Goal: Transaction & Acquisition: Book appointment/travel/reservation

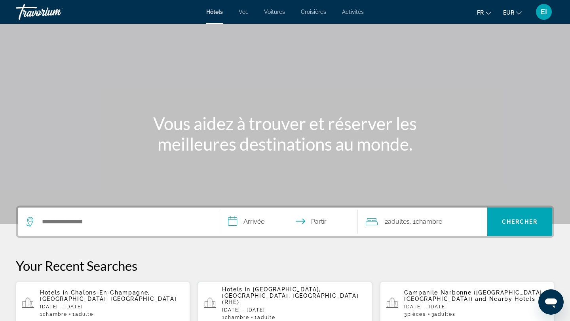
scroll to position [7, 0]
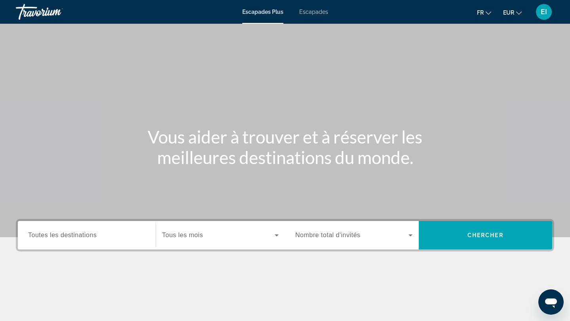
click at [308, 13] on font "Escapades" at bounding box center [313, 12] width 29 height 6
click at [86, 238] on span "Toutes les destinations" at bounding box center [62, 235] width 68 height 7
click at [86, 238] on input "Destination Toutes les destinations" at bounding box center [86, 236] width 117 height 10
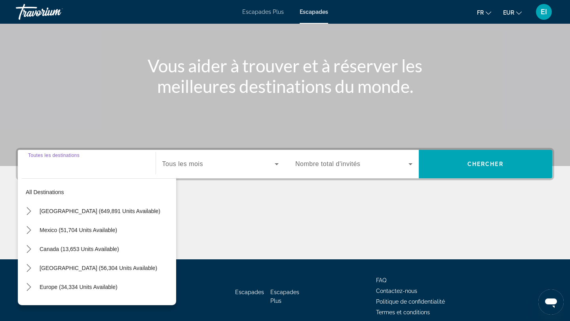
scroll to position [106, 0]
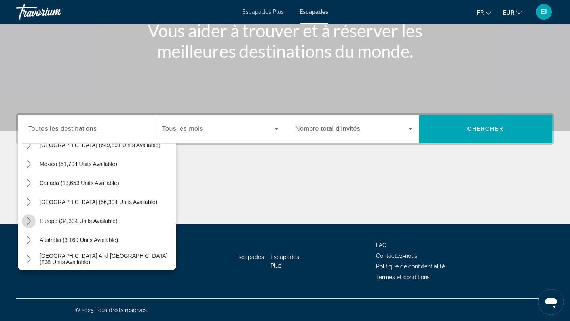
click at [29, 222] on icon "Toggle Europe (34,334 units available) submenu" at bounding box center [29, 221] width 8 height 8
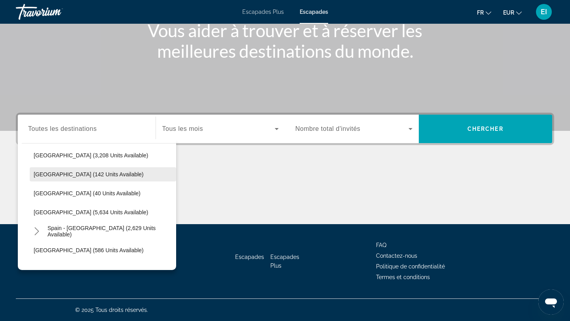
scroll to position [365, 0]
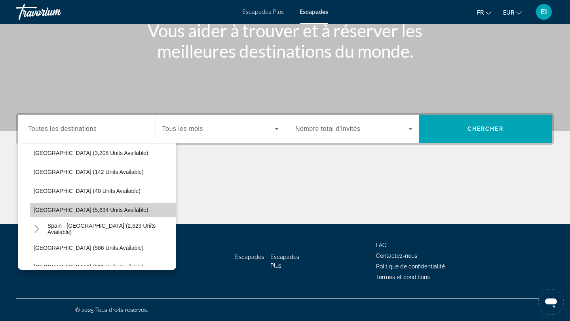
click at [64, 215] on span "Select destination: Spain (5,634 units available)" at bounding box center [103, 210] width 146 height 19
type input "**********"
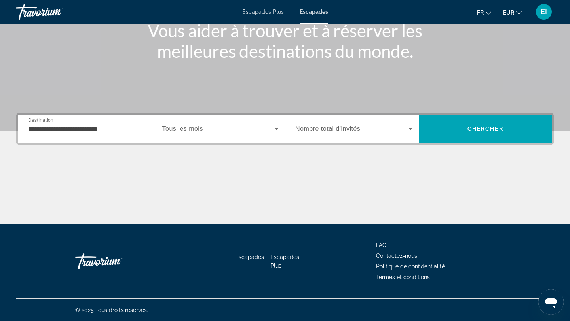
click at [194, 129] on span "Tous les mois" at bounding box center [182, 128] width 41 height 7
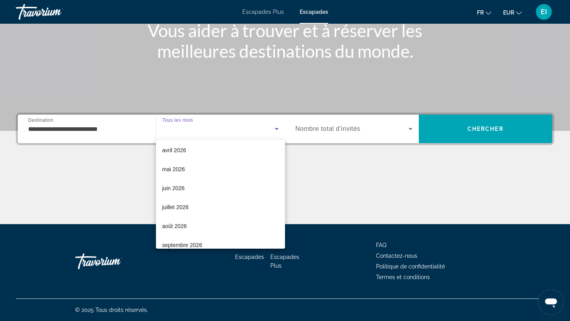
scroll to position [163, 0]
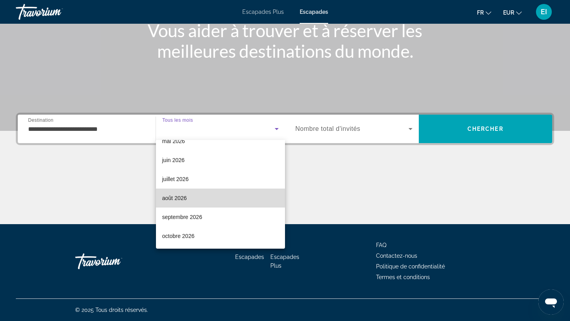
click at [196, 201] on mat-option "août 2026" at bounding box center [220, 198] width 129 height 19
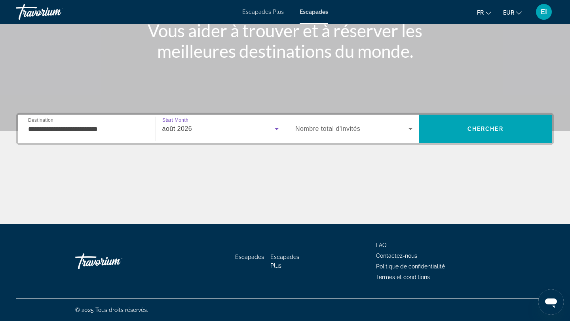
click at [386, 127] on span "Search widget" at bounding box center [351, 129] width 113 height 10
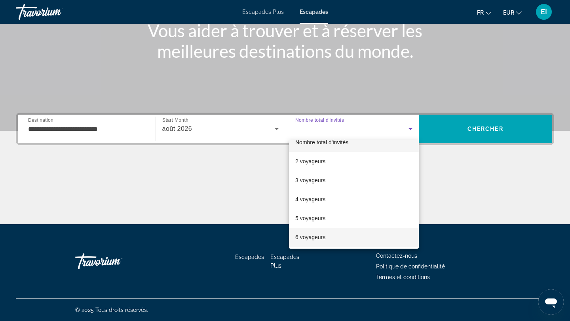
scroll to position [13, 0]
click at [341, 239] on mat-option "6 voyageurs" at bounding box center [354, 234] width 130 height 19
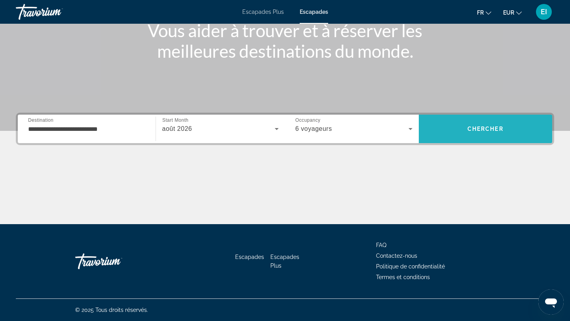
click at [486, 131] on span "Chercher" at bounding box center [485, 129] width 36 height 6
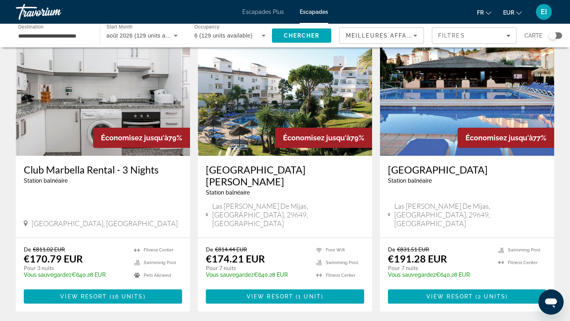
scroll to position [48, 0]
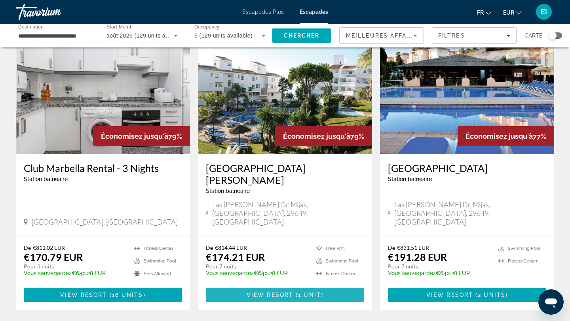
click at [283, 286] on span "Contenu principal" at bounding box center [285, 295] width 158 height 19
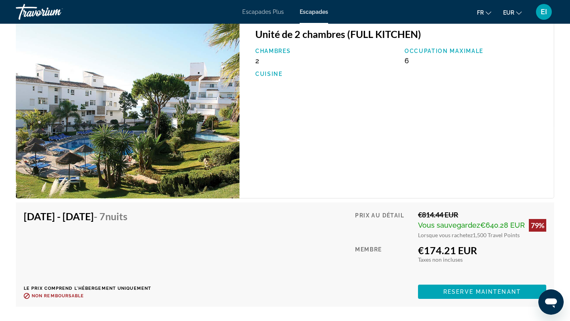
scroll to position [1378, 0]
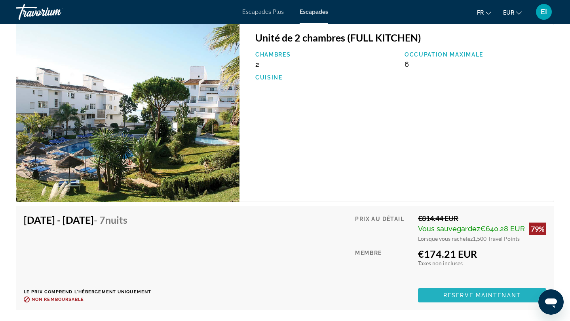
click at [477, 293] on span "Reserve maintenant" at bounding box center [482, 296] width 78 height 6
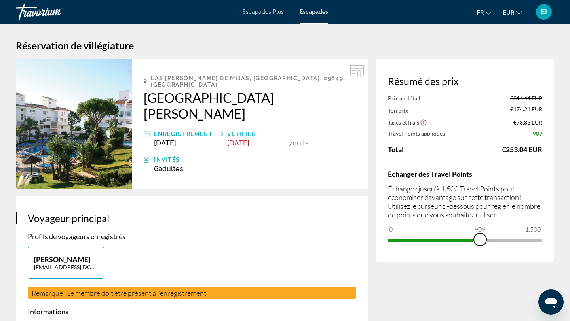
drag, startPoint x: 536, startPoint y: 239, endPoint x: 480, endPoint y: 234, distance: 56.0
click at [480, 241] on span "ngx-slider" at bounding box center [480, 240] width 13 height 13
drag, startPoint x: 481, startPoint y: 239, endPoint x: 557, endPoint y: 236, distance: 76.5
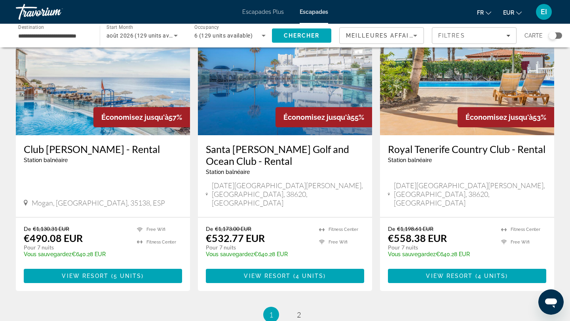
scroll to position [1007, 0]
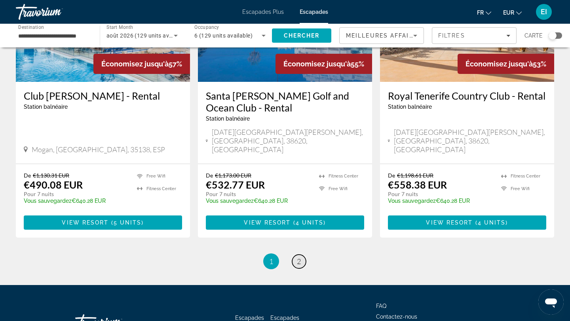
click at [299, 257] on span "2" at bounding box center [299, 261] width 4 height 9
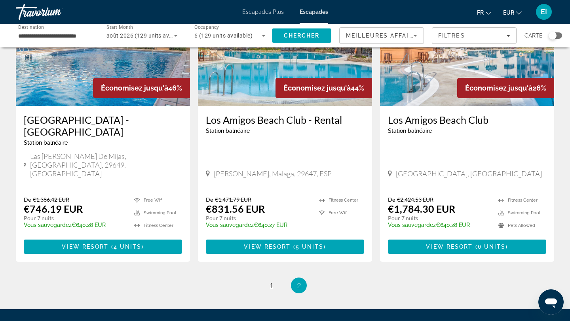
scroll to position [433, 0]
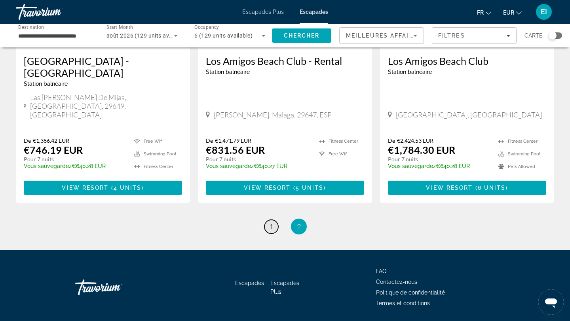
click at [270, 222] on span "1" at bounding box center [271, 226] width 4 height 9
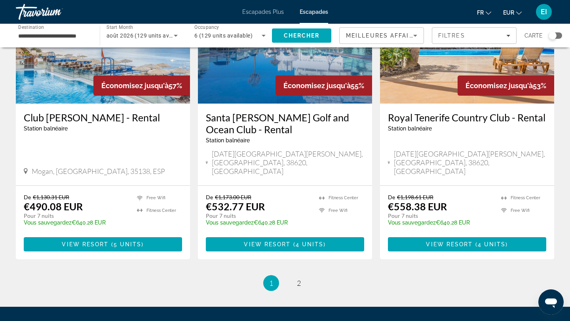
scroll to position [985, 0]
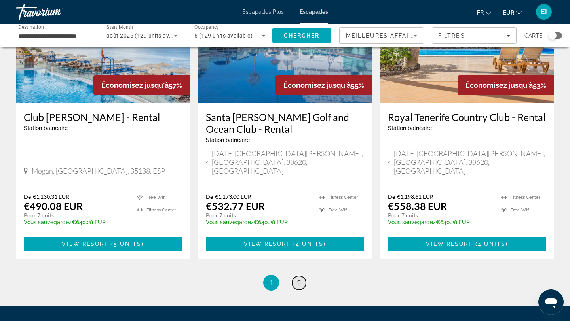
click at [299, 279] on span "2" at bounding box center [299, 283] width 4 height 9
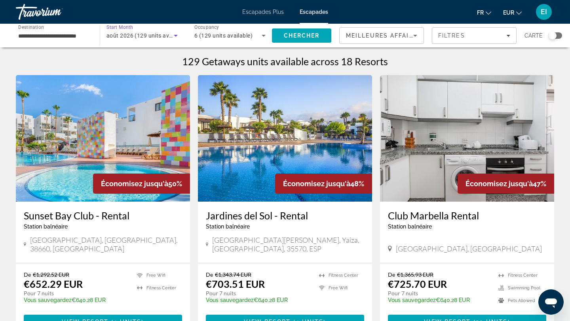
click at [158, 38] on span "août 2026 (129 units available)" at bounding box center [147, 35] width 82 height 6
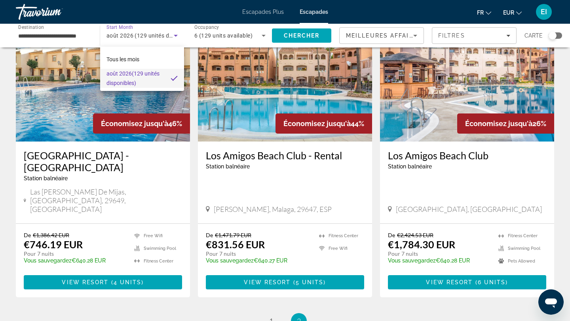
scroll to position [342, 0]
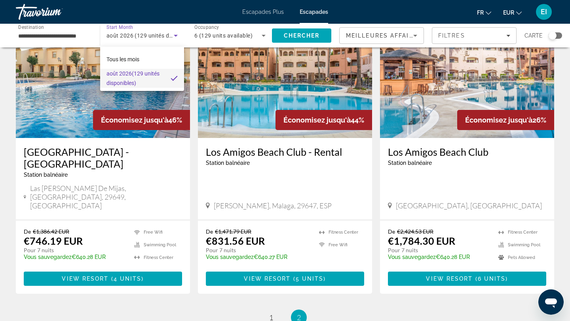
click at [270, 289] on div at bounding box center [285, 160] width 570 height 321
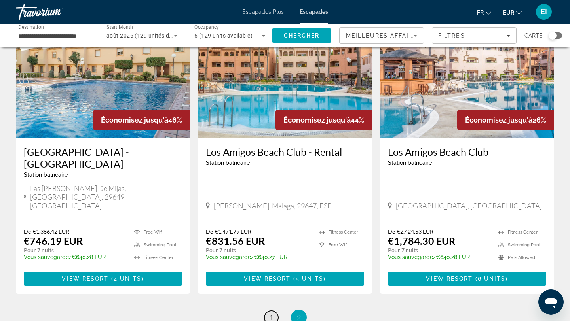
click at [271, 314] on span "1" at bounding box center [271, 318] width 4 height 9
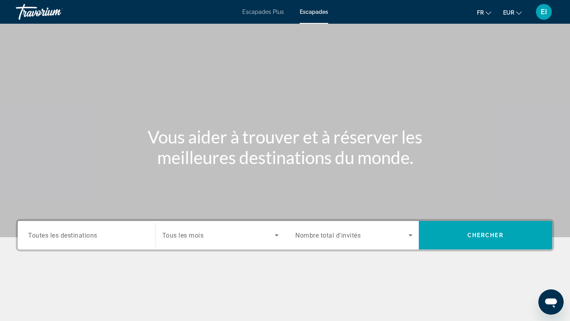
click at [97, 232] on span "Toutes les destinations" at bounding box center [62, 236] width 69 height 8
click at [97, 232] on input "Destination Toutes les destinations" at bounding box center [86, 236] width 117 height 10
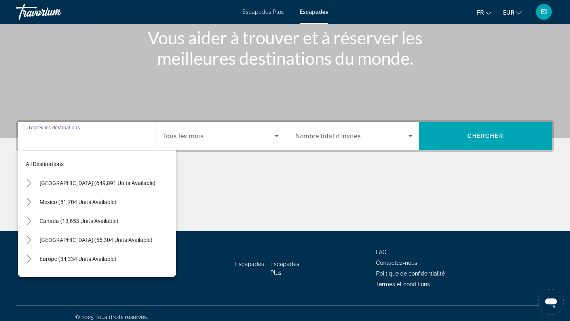
scroll to position [106, 0]
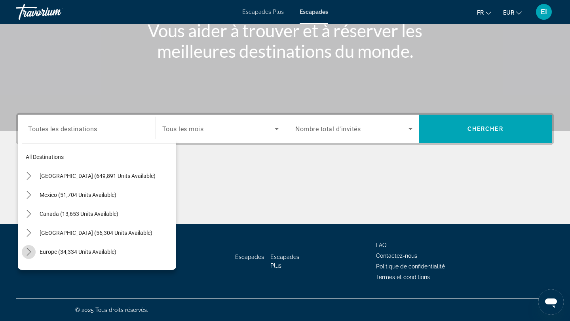
click at [26, 248] on icon "Toggle Europe (34,334 units available) submenu" at bounding box center [29, 252] width 8 height 8
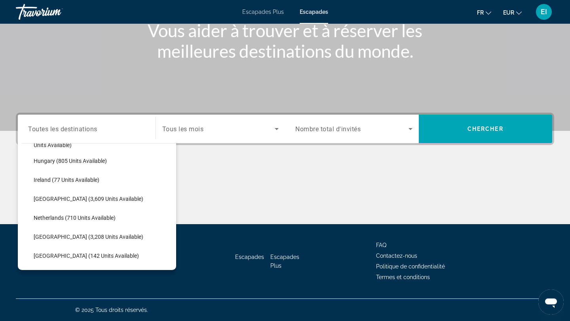
scroll to position [288, 0]
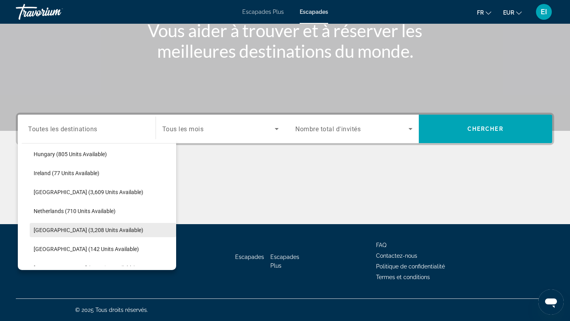
click at [59, 226] on span "Select destination: Portugal (3,208 units available)" at bounding box center [103, 230] width 146 height 19
type input "**********"
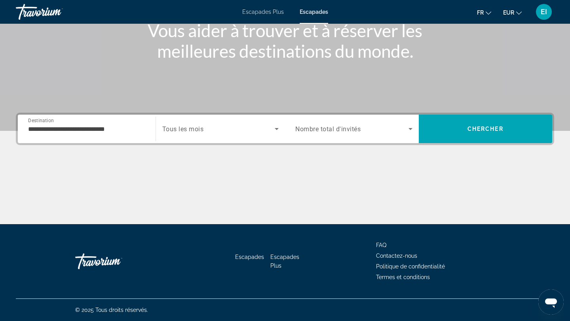
click at [195, 127] on span "Tous les mois" at bounding box center [183, 129] width 42 height 8
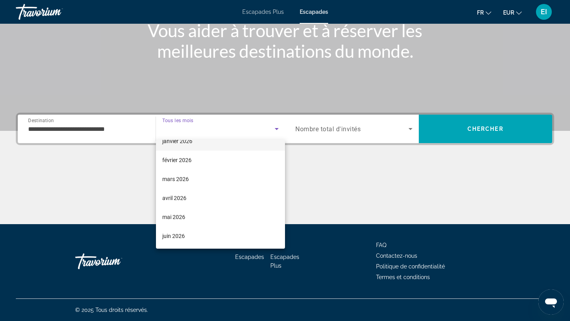
scroll to position [107, 0]
click at [189, 201] on mat-option "mai 2026" at bounding box center [220, 197] width 129 height 19
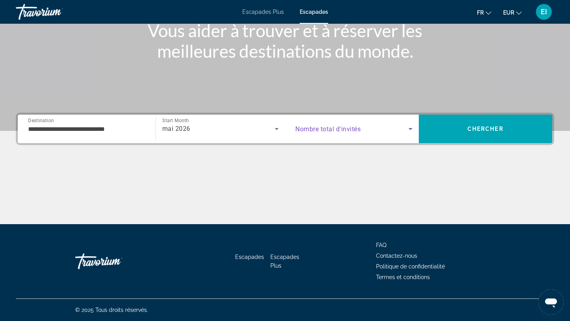
click at [369, 128] on span "Search widget" at bounding box center [351, 129] width 113 height 10
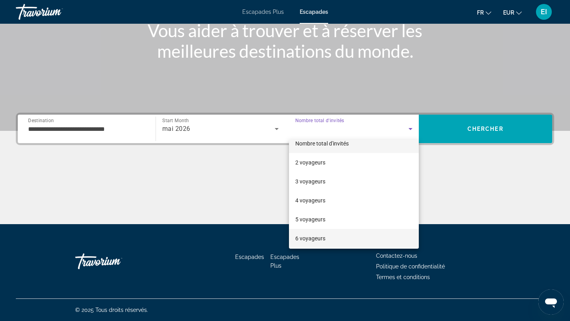
scroll to position [10, 0]
click at [311, 241] on font "6 voyageurs" at bounding box center [310, 238] width 30 height 6
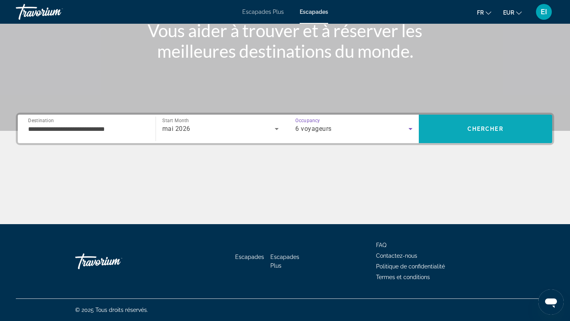
click at [485, 126] on span "Chercher" at bounding box center [485, 129] width 36 height 6
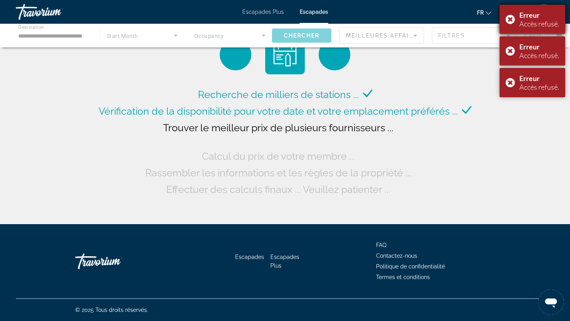
click at [509, 22] on div "Erreur Accès refusé." at bounding box center [533, 19] width 66 height 29
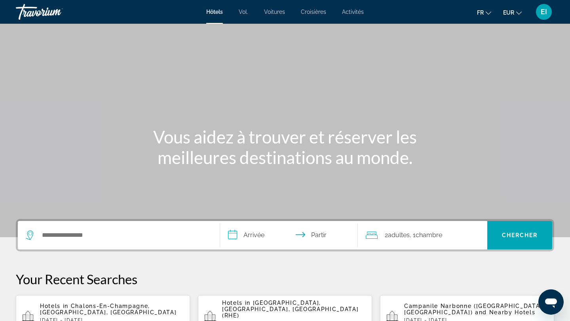
click at [110, 228] on div "Widget de recherche" at bounding box center [119, 235] width 186 height 29
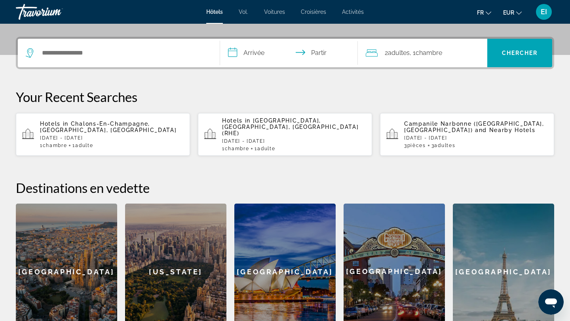
scroll to position [194, 0]
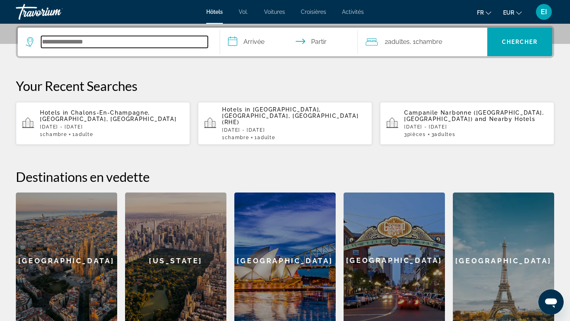
click at [114, 44] on input "Rechercher une destination hôtelière" at bounding box center [124, 42] width 167 height 12
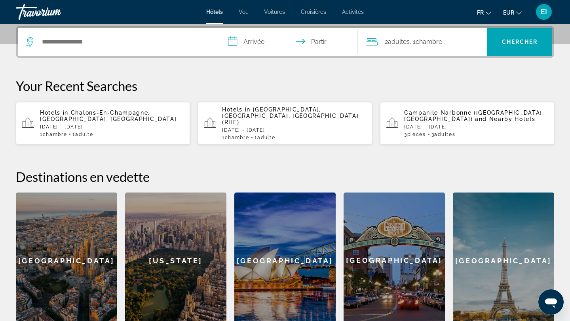
click at [270, 11] on font "Voitures" at bounding box center [274, 12] width 21 height 6
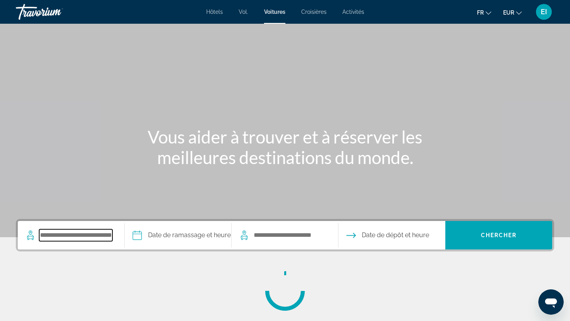
click at [86, 238] on input "Search pickup location" at bounding box center [75, 236] width 73 height 12
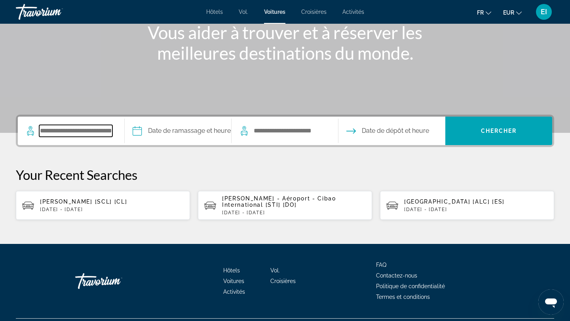
scroll to position [106, 0]
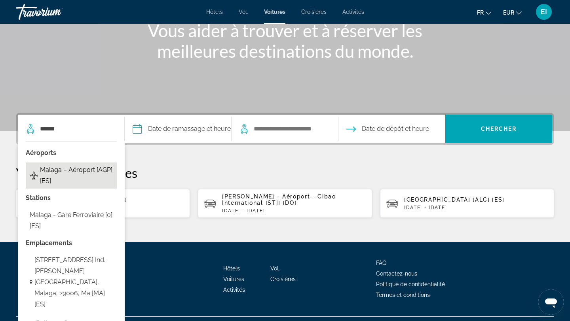
click at [100, 175] on span "Malaga – Aéroport [AGP] [ES]" at bounding box center [76, 176] width 73 height 22
type input "**********"
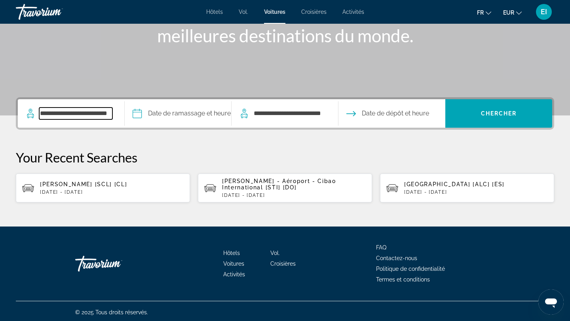
scroll to position [124, 0]
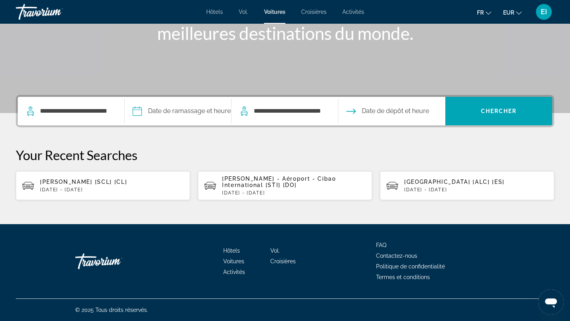
click at [195, 108] on input "Pickup date" at bounding box center [178, 112] width 110 height 31
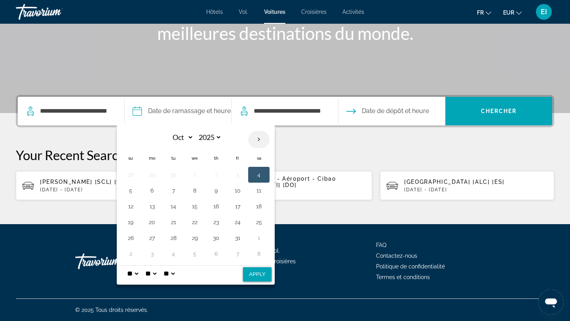
click at [258, 139] on th "Next month" at bounding box center [258, 139] width 21 height 17
select select "*"
select select "****"
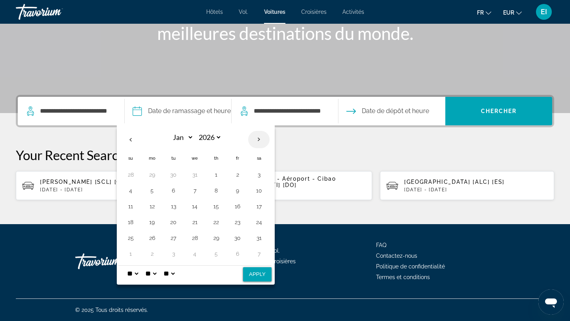
click at [258, 139] on th "Next month" at bounding box center [258, 139] width 21 height 17
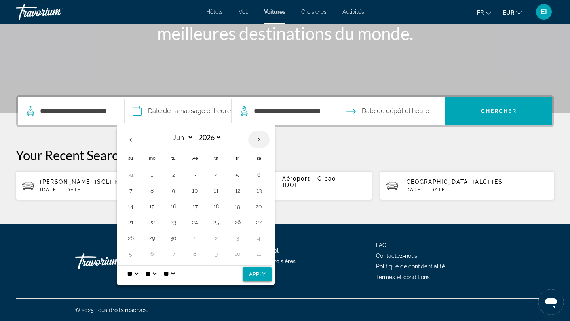
click at [258, 139] on th "Next month" at bounding box center [258, 139] width 21 height 17
select select "*"
click at [130, 193] on button "2" at bounding box center [130, 190] width 13 height 11
click at [130, 218] on button "16" at bounding box center [130, 222] width 13 height 11
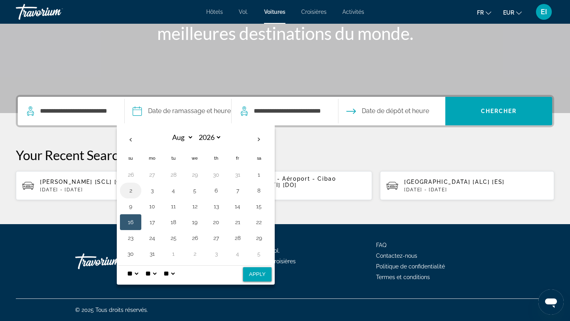
click at [132, 190] on button "2" at bounding box center [130, 190] width 13 height 11
click at [260, 279] on button "Apply" at bounding box center [257, 275] width 29 height 14
type input "**********"
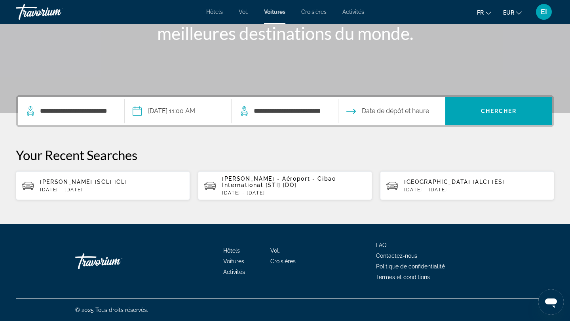
click at [382, 116] on input "Drop-off date" at bounding box center [391, 112] width 110 height 31
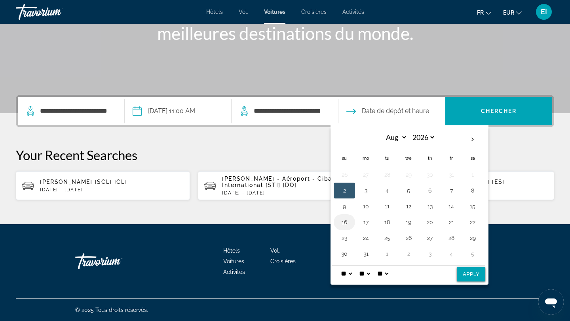
click at [343, 227] on button "16" at bounding box center [344, 222] width 13 height 11
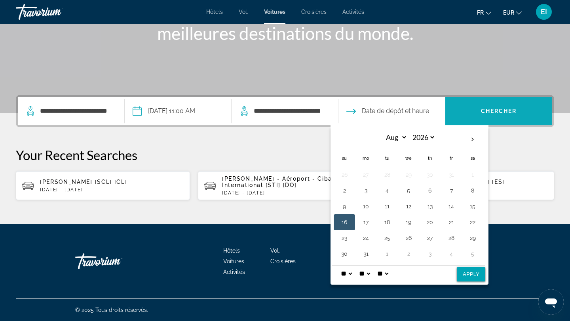
click at [495, 111] on span "Chercher" at bounding box center [499, 111] width 36 height 6
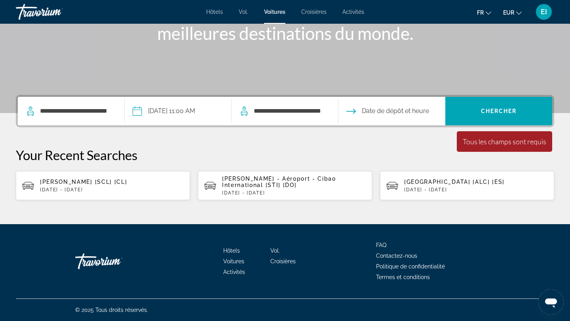
click at [415, 110] on input "Drop-off date" at bounding box center [391, 112] width 110 height 31
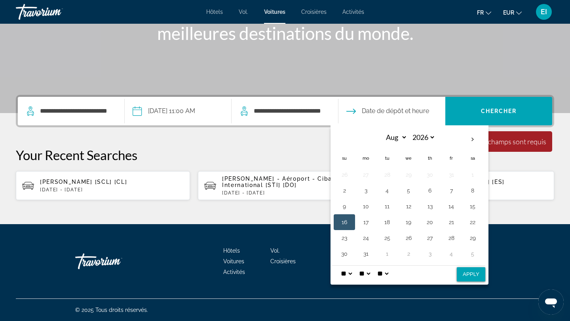
click at [343, 222] on button "16" at bounding box center [344, 222] width 13 height 11
click at [465, 275] on button "Apply" at bounding box center [471, 275] width 29 height 14
type input "**********"
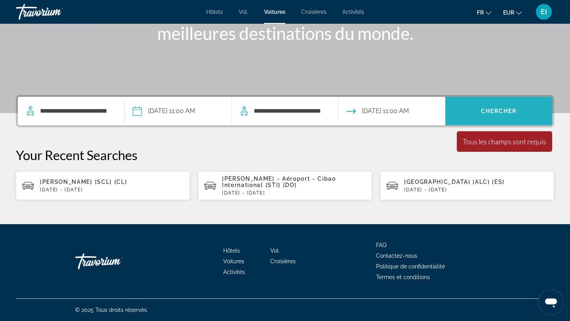
click at [517, 106] on span "Search" at bounding box center [498, 111] width 107 height 19
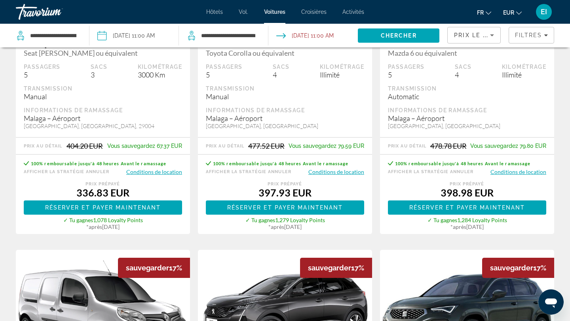
scroll to position [870, 0]
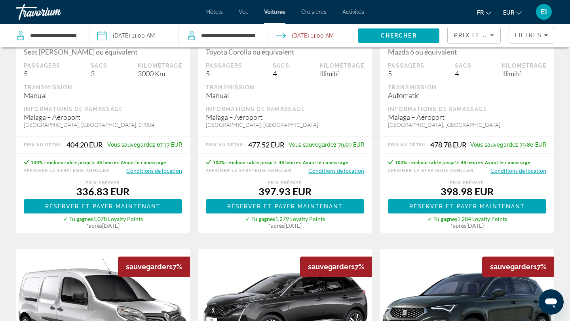
click at [491, 32] on icon "Sort by" at bounding box center [492, 35] width 10 height 10
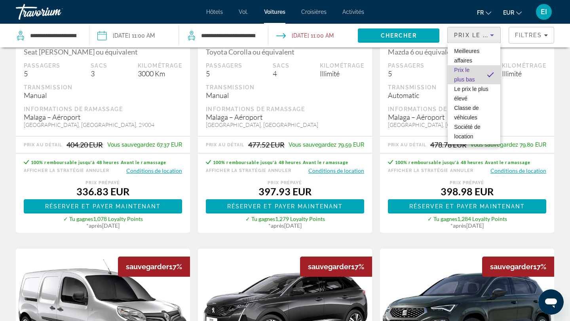
click at [475, 82] on span "Prix ​​​​le plus bas" at bounding box center [467, 74] width 27 height 19
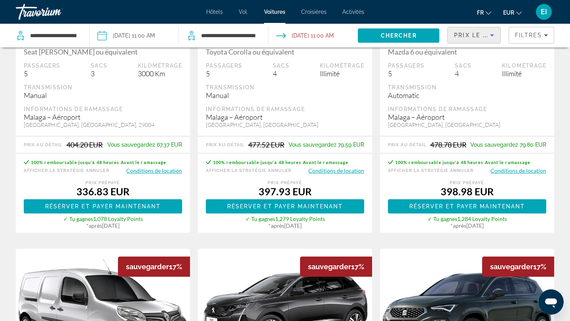
click at [491, 32] on icon "Sort by" at bounding box center [492, 35] width 10 height 10
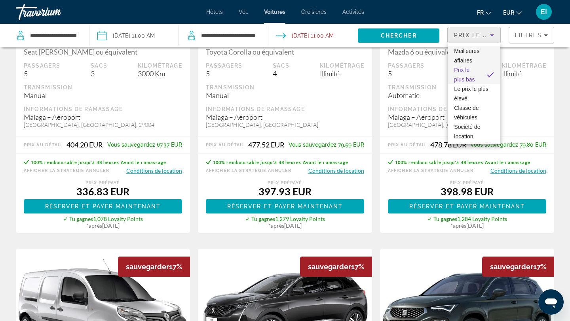
click at [475, 59] on span "Meilleures affaires" at bounding box center [474, 55] width 40 height 19
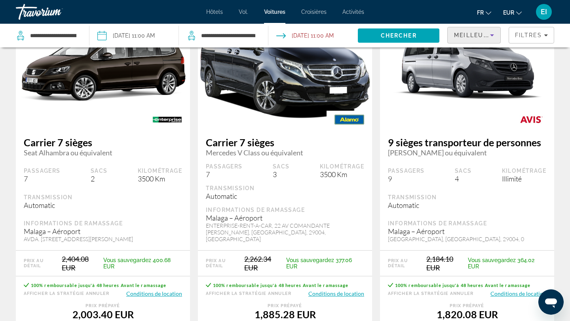
scroll to position [771, 0]
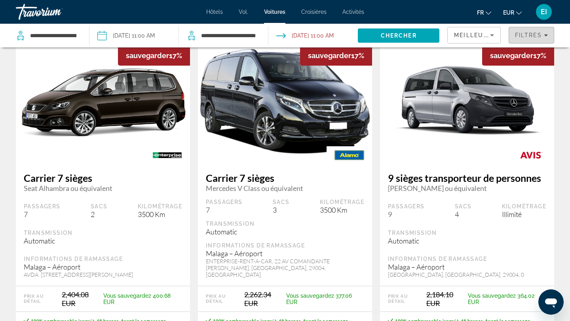
click at [533, 30] on span "Filters" at bounding box center [531, 35] width 45 height 19
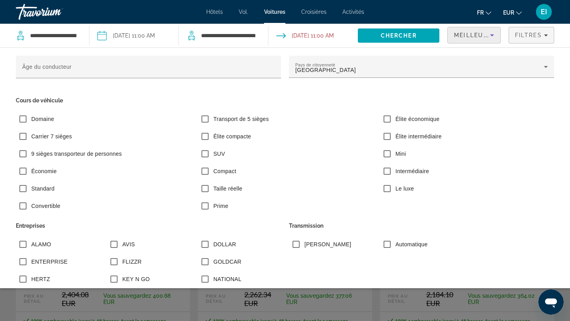
click at [474, 37] on span "Meilleures affaires" at bounding box center [492, 35] width 76 height 6
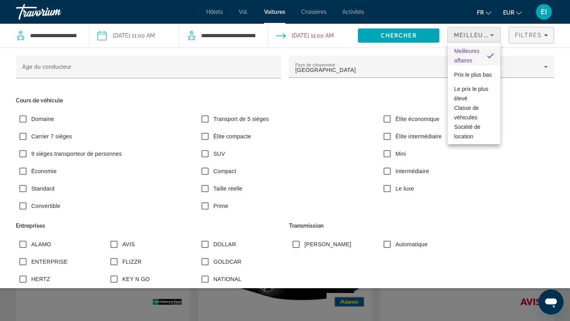
scroll to position [598, 0]
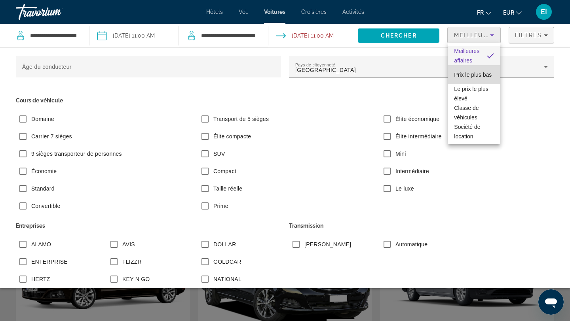
click at [470, 79] on span "Prix ​​​​le plus bas" at bounding box center [473, 75] width 38 height 10
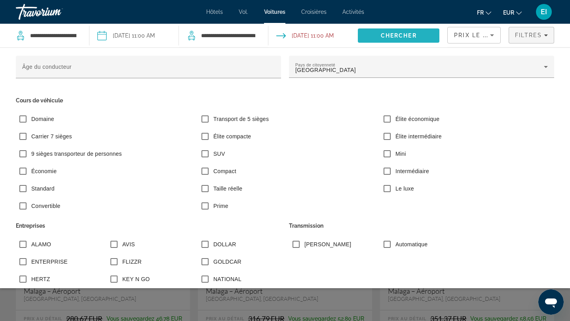
click at [400, 39] on span "Search" at bounding box center [399, 35] width 82 height 19
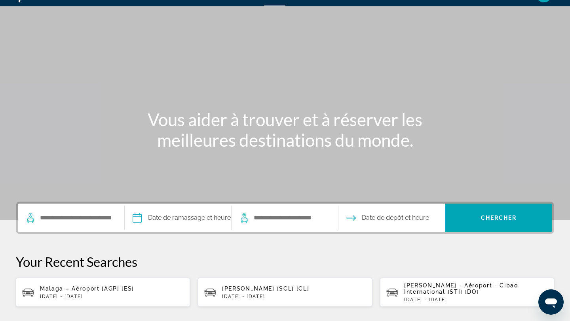
scroll to position [23, 0]
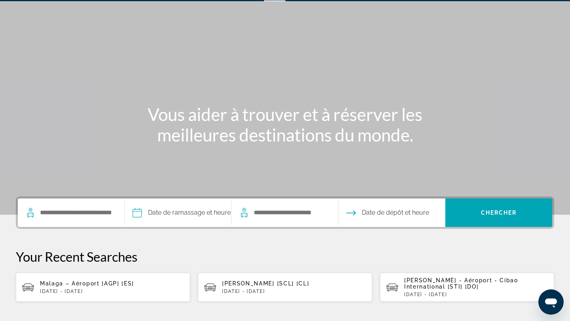
click at [152, 284] on p "Malaga – Aéroport [AGP] [ES]" at bounding box center [112, 284] width 144 height 6
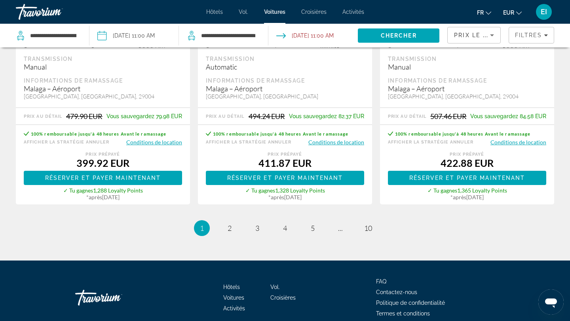
scroll to position [1283, 0]
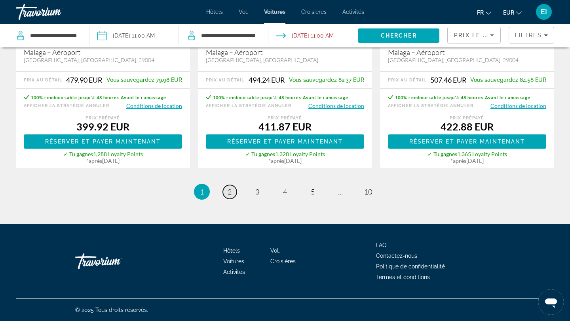
click at [232, 194] on link "page 2" at bounding box center [230, 192] width 14 height 14
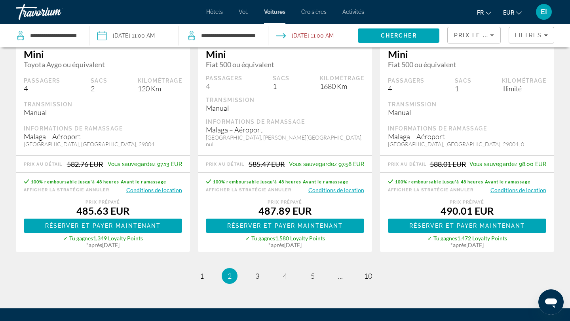
scroll to position [1310, 0]
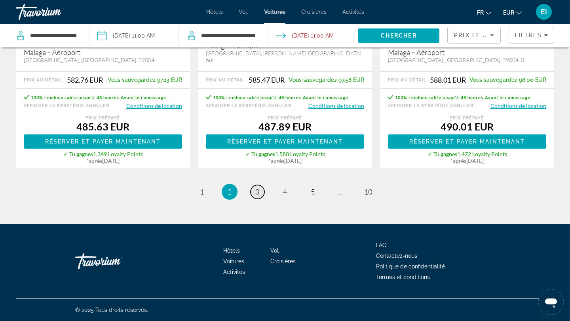
click at [257, 192] on span "3" at bounding box center [257, 192] width 4 height 9
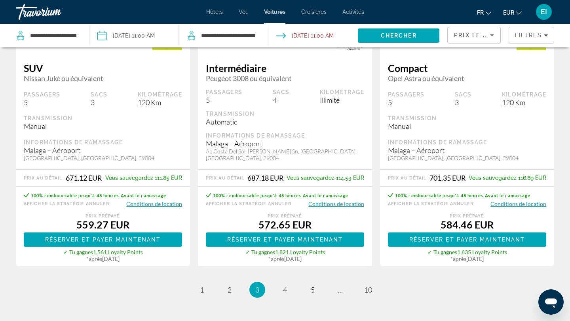
scroll to position [1205, 0]
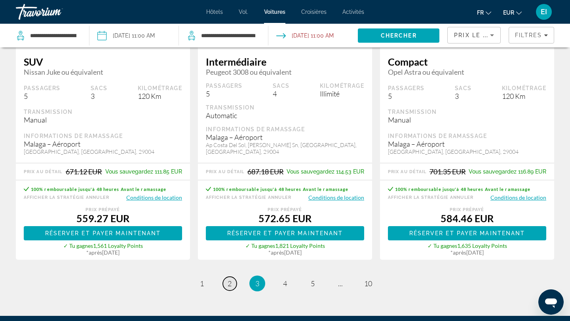
click at [229, 279] on span "2" at bounding box center [230, 283] width 4 height 9
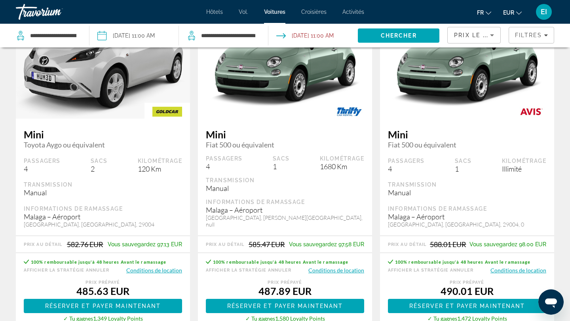
scroll to position [1310, 0]
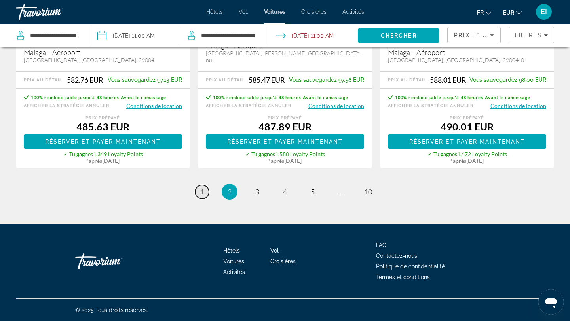
click at [203, 196] on span "1" at bounding box center [202, 192] width 4 height 9
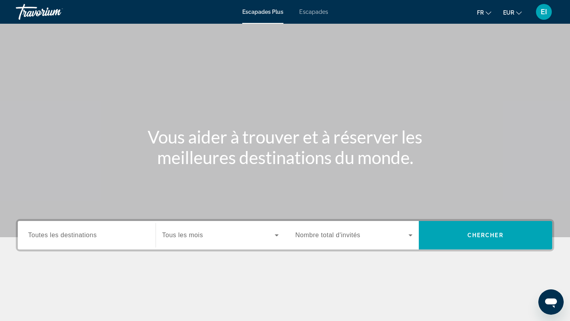
click at [46, 236] on span "Toutes les destinations" at bounding box center [62, 235] width 68 height 7
click at [46, 236] on input "Destination Toutes les destinations" at bounding box center [86, 236] width 117 height 10
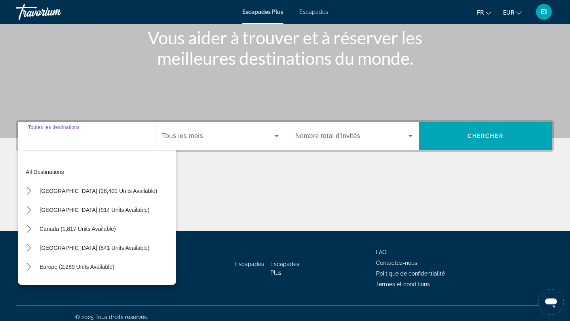
scroll to position [106, 0]
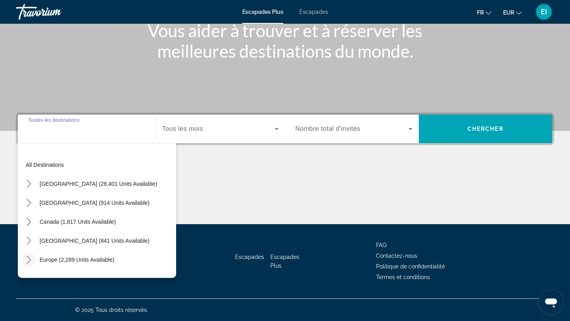
click at [27, 261] on icon "Toggle Europe (2,289 units available) submenu" at bounding box center [29, 260] width 8 height 8
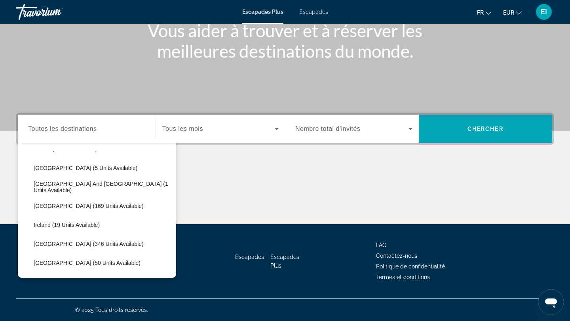
scroll to position [211, 0]
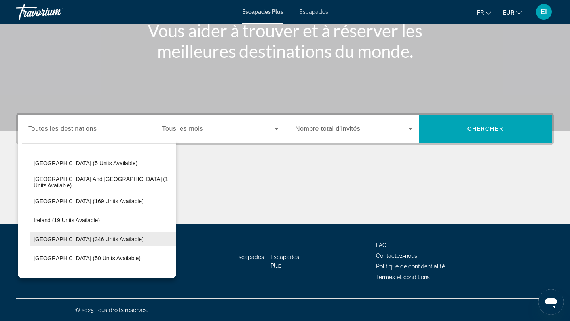
click at [47, 239] on span "Italy (346 units available)" at bounding box center [89, 239] width 110 height 6
type input "**********"
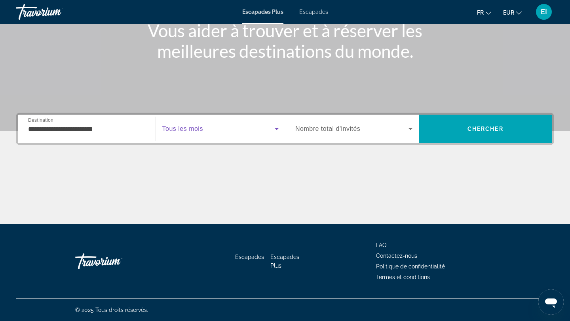
click at [203, 127] on span "Widget de recherche" at bounding box center [218, 129] width 113 height 10
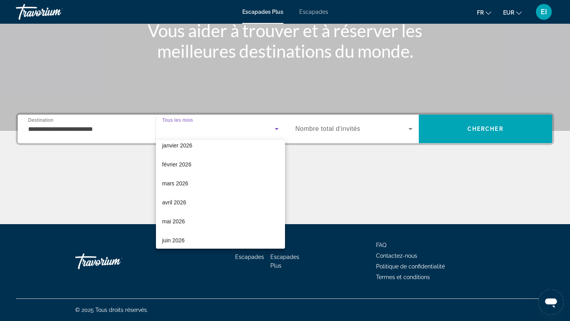
scroll to position [84, 0]
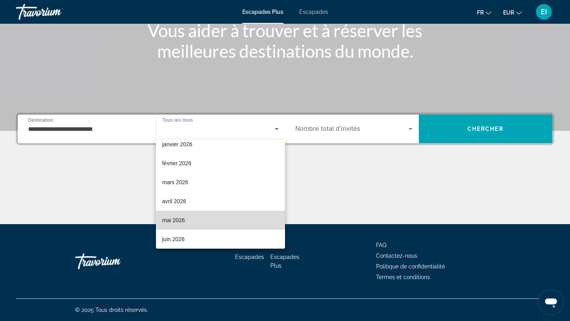
click at [186, 217] on mat-option "mai 2026" at bounding box center [220, 220] width 129 height 19
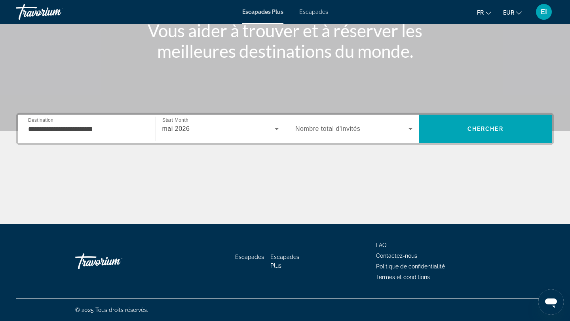
click at [322, 128] on span "Nombre total d'invités" at bounding box center [327, 128] width 65 height 7
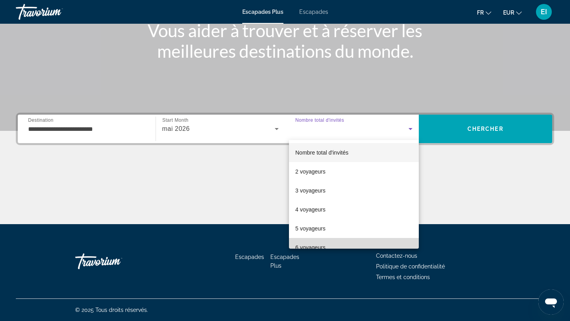
click at [308, 245] on font "6 voyageurs" at bounding box center [310, 248] width 30 height 6
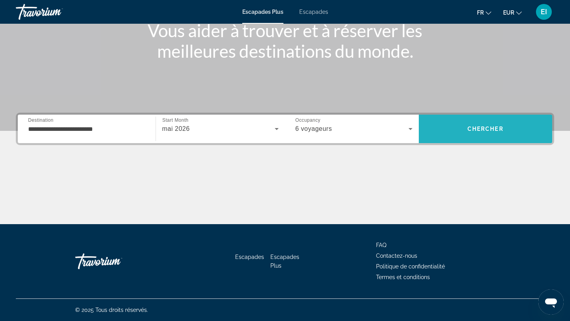
click at [479, 126] on span "Chercher" at bounding box center [485, 129] width 36 height 6
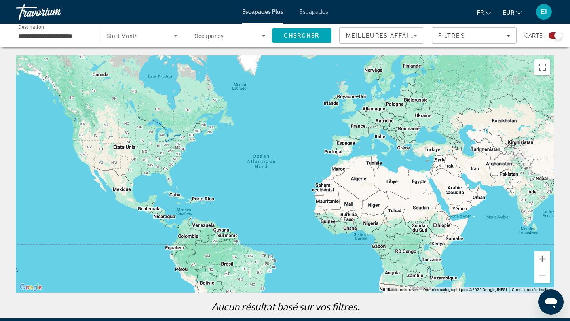
scroll to position [4, 0]
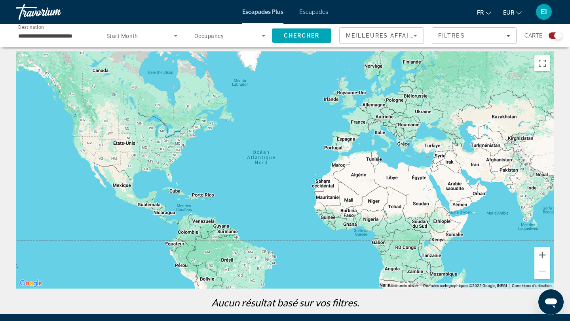
click at [308, 17] on div "Escapades Plus Escapades fr English Español Français Italiano Português русский…" at bounding box center [285, 12] width 570 height 21
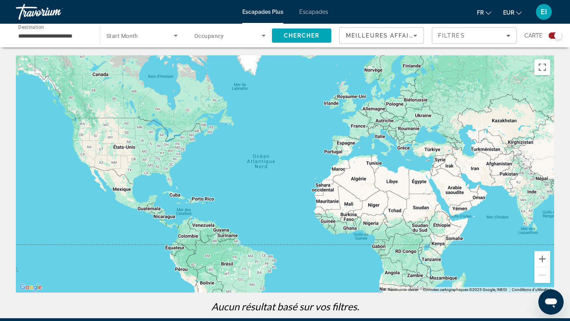
click at [314, 14] on font "Escapades" at bounding box center [313, 12] width 29 height 6
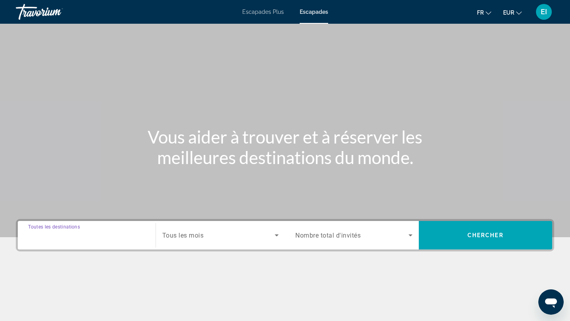
click at [106, 239] on input "Destination Toutes les destinations" at bounding box center [86, 236] width 117 height 10
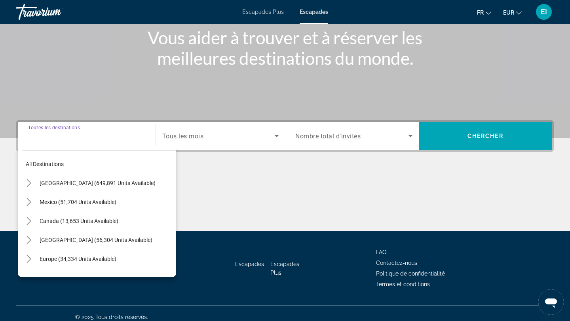
scroll to position [106, 0]
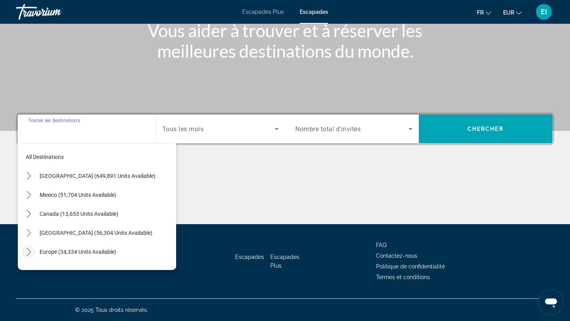
click at [29, 250] on icon "Toggle Europe (34,334 units available) submenu" at bounding box center [29, 252] width 4 height 8
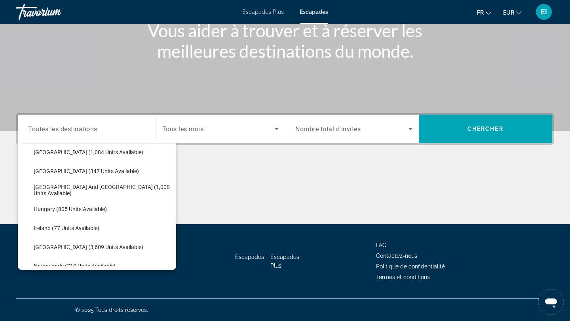
scroll to position [236, 0]
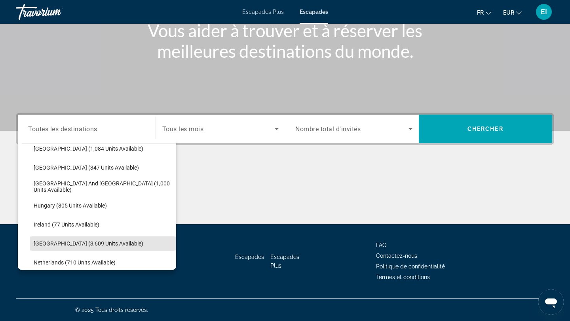
click at [51, 239] on span "Select destination: Italy (3,609 units available)" at bounding box center [103, 243] width 146 height 19
type input "**********"
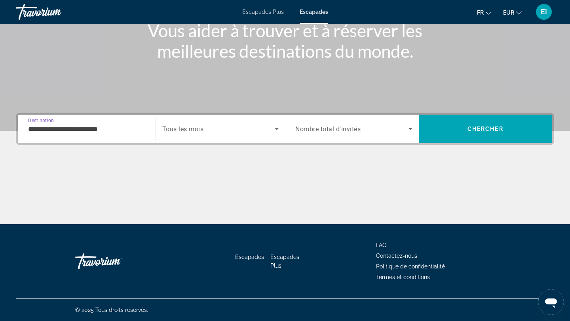
click at [218, 137] on div "Search widget" at bounding box center [220, 129] width 117 height 22
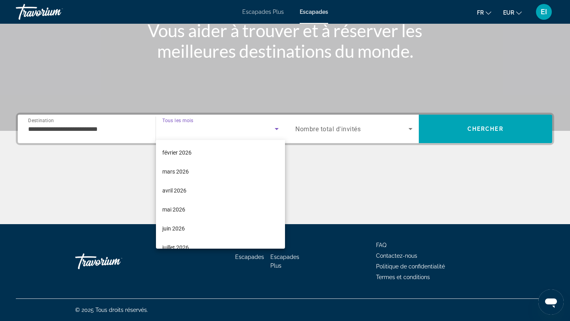
scroll to position [101, 0]
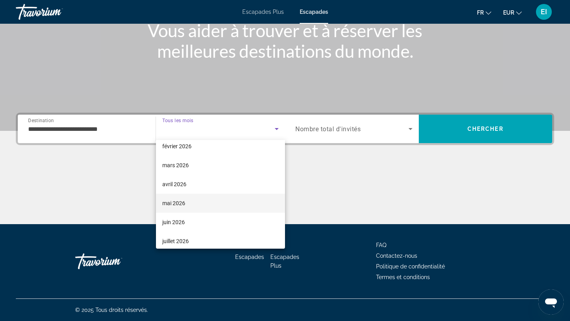
click at [191, 202] on mat-option "mai 2026" at bounding box center [220, 203] width 129 height 19
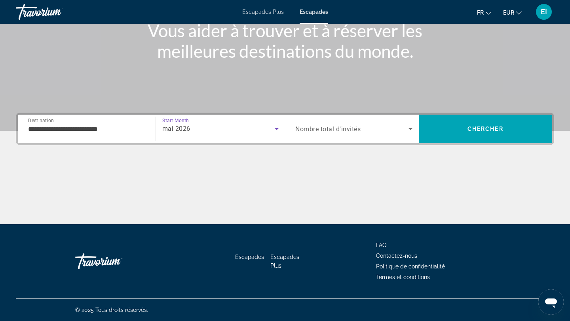
click at [389, 134] on div "Search widget" at bounding box center [353, 129] width 117 height 22
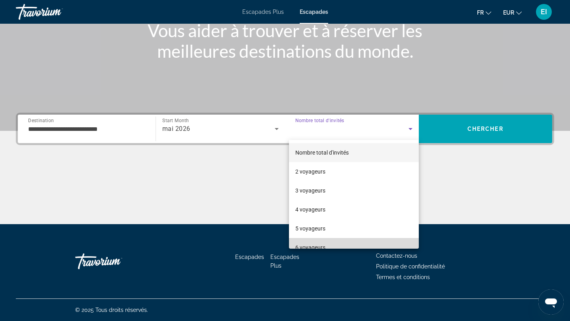
click at [324, 243] on span "6 voyageurs" at bounding box center [310, 248] width 30 height 10
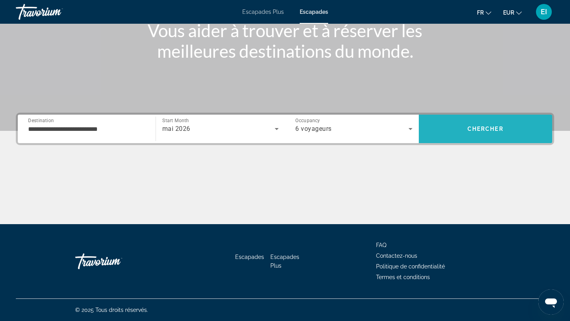
click at [471, 129] on span "Chercher" at bounding box center [485, 129] width 36 height 6
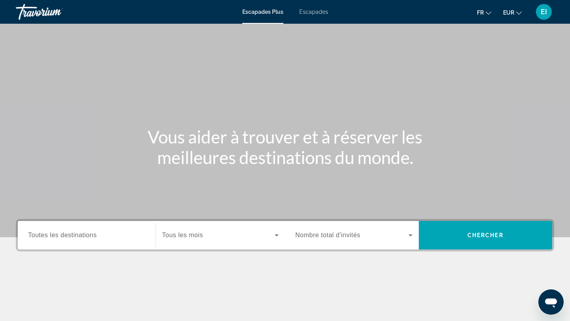
click at [306, 15] on font "Escapades" at bounding box center [313, 12] width 29 height 6
click at [76, 236] on span "Toutes les destinations" at bounding box center [62, 235] width 68 height 7
click at [76, 236] on input "Destination Toutes les destinations" at bounding box center [86, 236] width 117 height 10
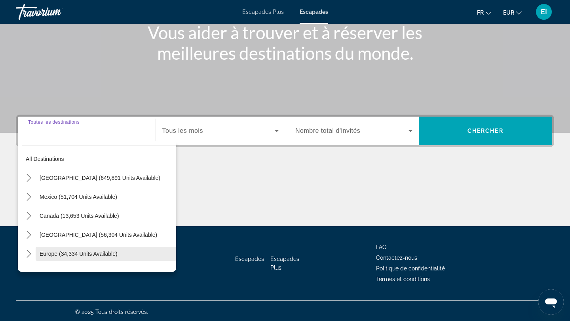
scroll to position [106, 0]
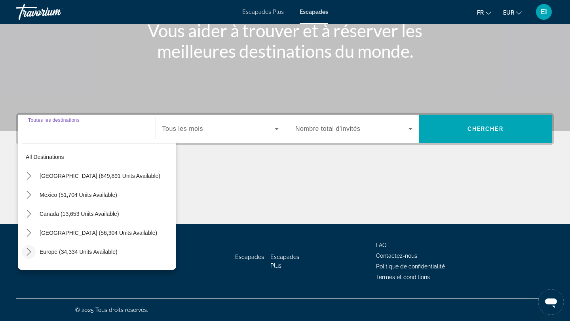
click at [29, 255] on icon "Toggle Europe (34,334 units available) submenu" at bounding box center [29, 252] width 8 height 8
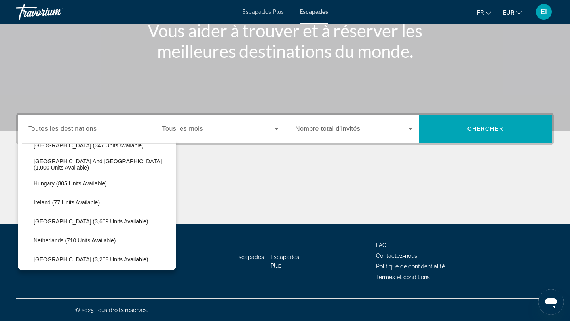
scroll to position [260, 0]
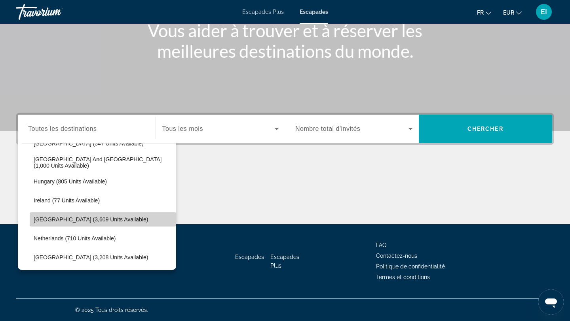
click at [46, 223] on span "Select destination: Italy (3,609 units available)" at bounding box center [103, 219] width 146 height 19
type input "**********"
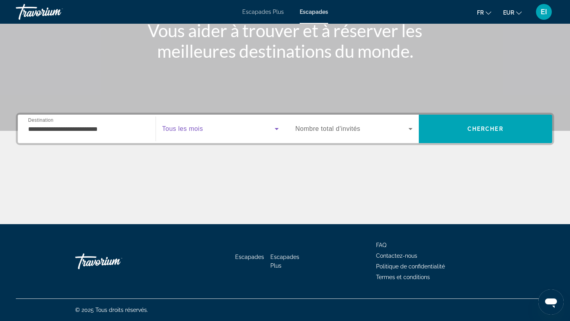
click at [209, 129] on span "Search widget" at bounding box center [218, 129] width 113 height 10
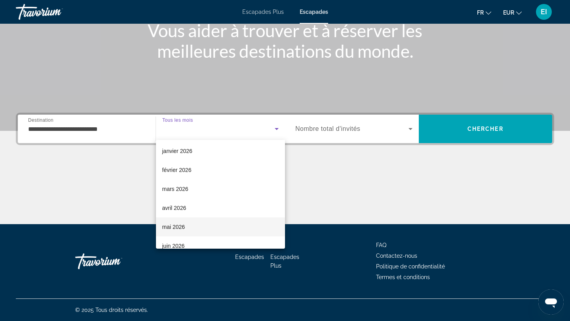
scroll to position [78, 0]
click at [190, 224] on mat-option "mai 2026" at bounding box center [220, 226] width 129 height 19
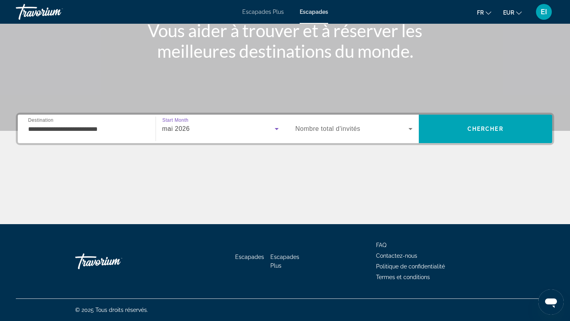
click at [348, 129] on span "Nombre total d'invités" at bounding box center [327, 128] width 65 height 7
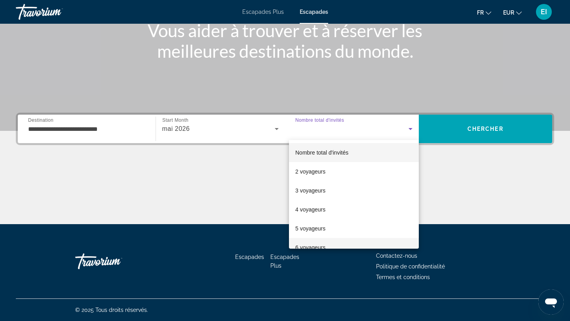
click at [313, 243] on span "6 voyageurs" at bounding box center [310, 248] width 30 height 10
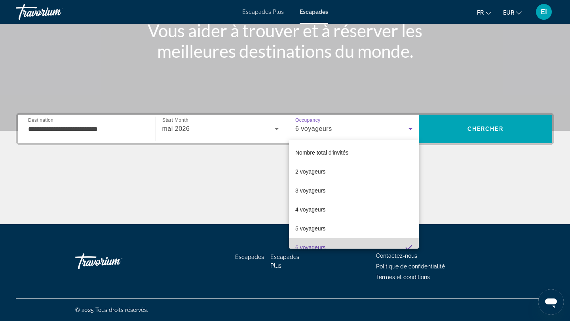
scroll to position [0, 0]
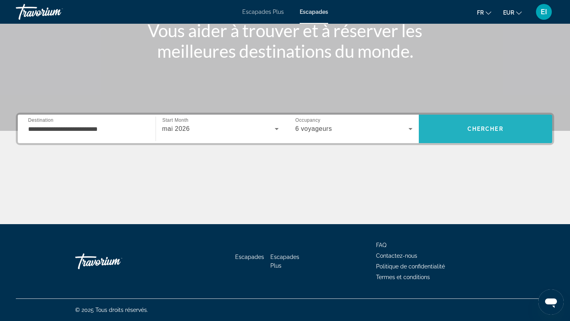
click at [467, 127] on span "Chercher" at bounding box center [485, 129] width 36 height 6
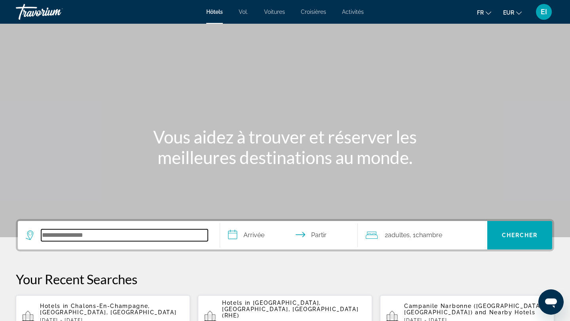
click at [91, 230] on input "Rechercher une destination hôtelière" at bounding box center [124, 236] width 167 height 12
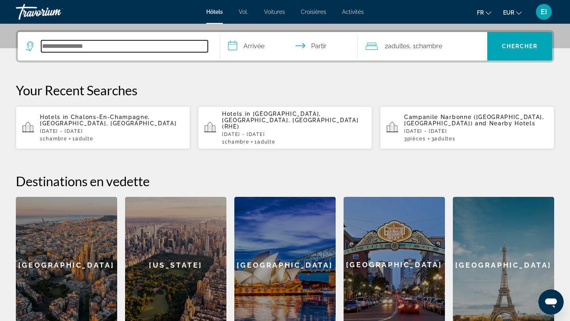
scroll to position [194, 0]
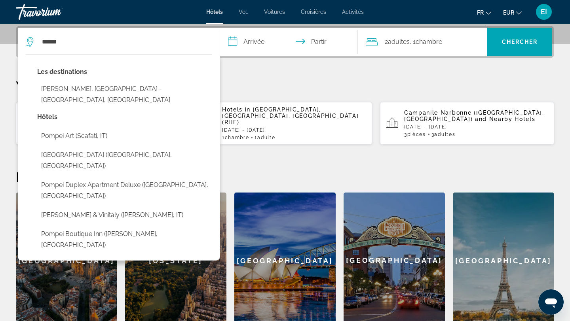
click at [123, 91] on button "[PERSON_NAME], [GEOGRAPHIC_DATA] - [GEOGRAPHIC_DATA], [GEOGRAPHIC_DATA]" at bounding box center [124, 95] width 175 height 26
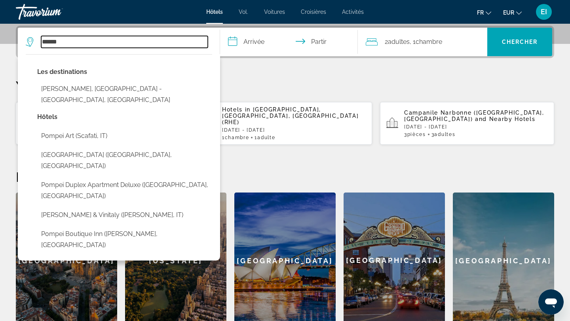
type input "**********"
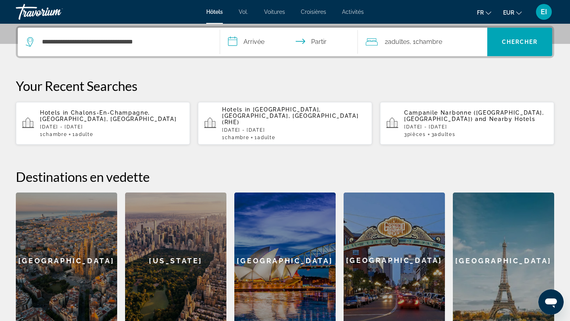
click at [257, 43] on input "**********" at bounding box center [290, 43] width 141 height 31
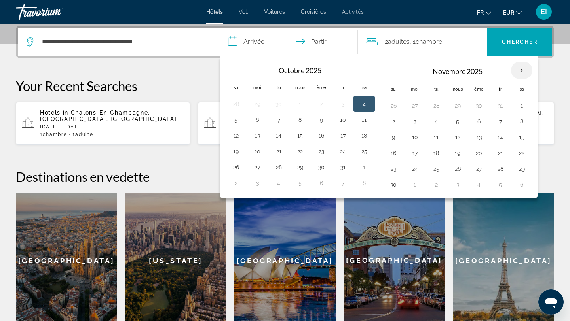
click at [522, 78] on th "Mois prochain" at bounding box center [521, 70] width 21 height 17
click at [522, 74] on th "Mois prochain" at bounding box center [521, 70] width 21 height 17
click at [459, 47] on div "2 adultes Adulte , 1 Chambre pièces" at bounding box center [427, 41] width 122 height 11
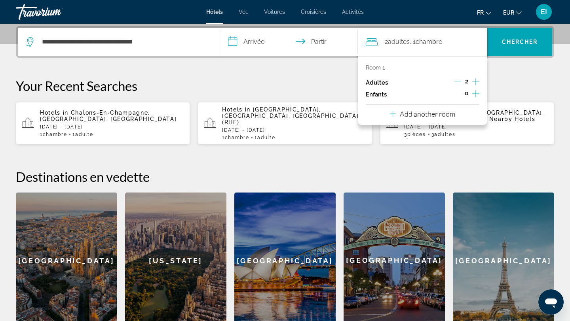
click at [477, 82] on icon "Increment adults" at bounding box center [475, 82] width 7 height 10
click at [519, 37] on span "Recherche" at bounding box center [519, 41] width 65 height 19
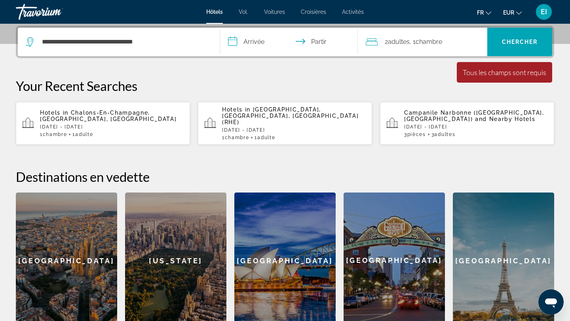
click at [274, 46] on input "**********" at bounding box center [290, 43] width 141 height 31
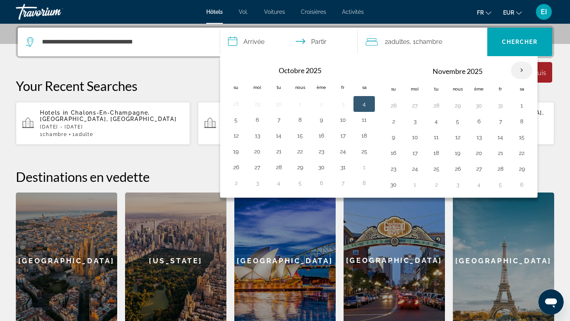
click at [524, 68] on th "Mois prochain" at bounding box center [521, 70] width 21 height 17
click at [395, 153] on button "16" at bounding box center [393, 153] width 13 height 11
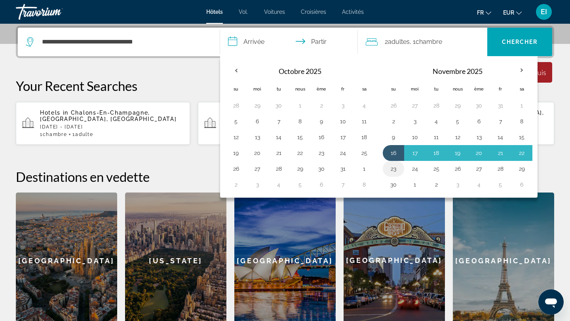
click at [393, 173] on button "23" at bounding box center [393, 168] width 13 height 11
type input "**********"
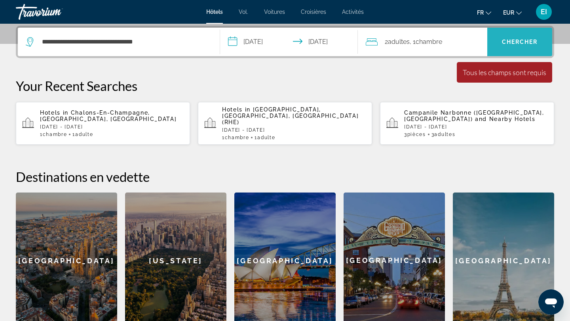
click at [526, 41] on font "Chercher" at bounding box center [520, 42] width 36 height 6
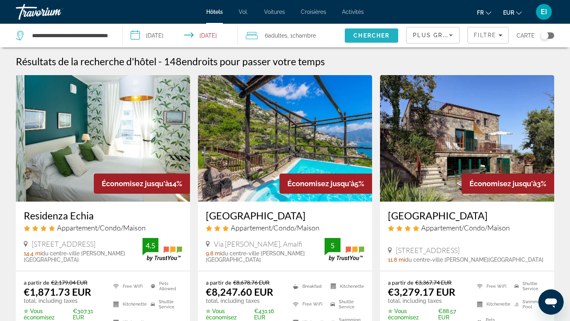
click at [380, 35] on span "Chercher" at bounding box center [371, 35] width 36 height 6
click at [422, 38] on div "Plus grandes économies" at bounding box center [431, 35] width 36 height 10
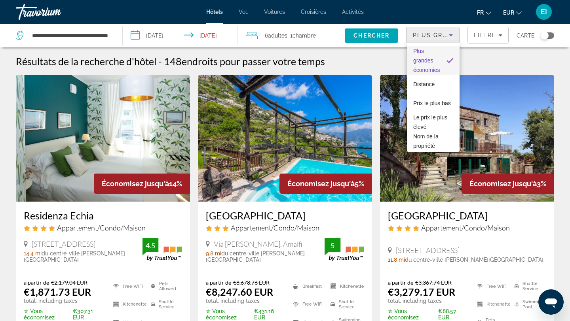
click at [379, 38] on div at bounding box center [285, 160] width 570 height 321
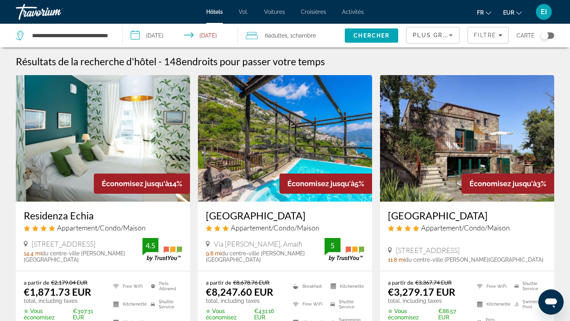
click at [201, 36] on input "**********" at bounding box center [182, 37] width 118 height 26
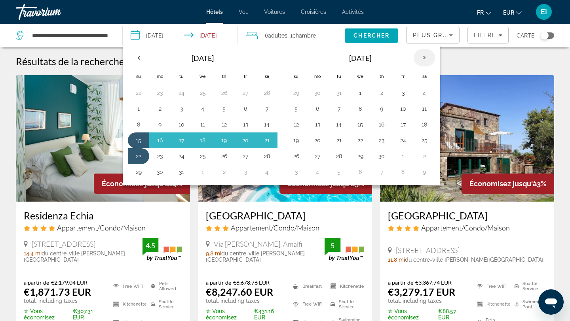
click at [424, 60] on th "Next month" at bounding box center [424, 57] width 21 height 17
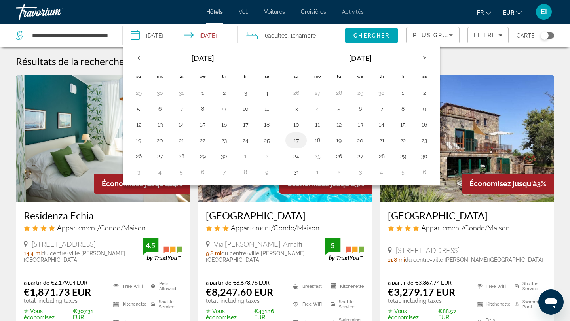
click at [297, 141] on button "17" at bounding box center [296, 140] width 13 height 11
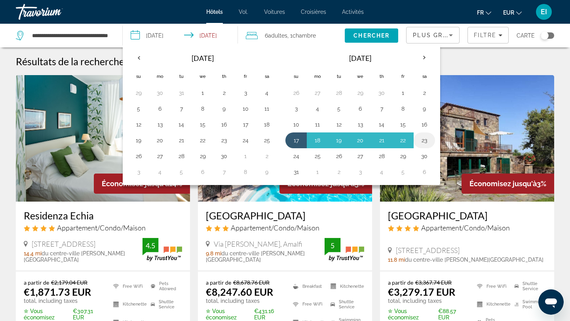
click at [421, 140] on button "23" at bounding box center [424, 140] width 13 height 11
type input "**********"
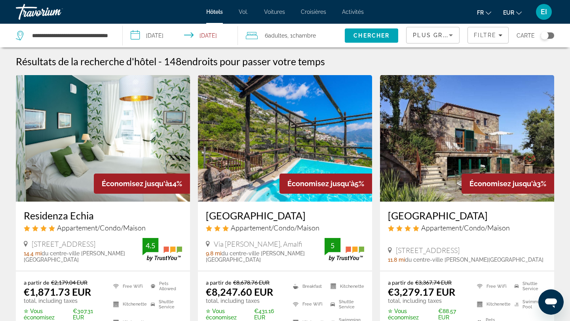
click at [451, 37] on icon "Sort by" at bounding box center [451, 35] width 10 height 10
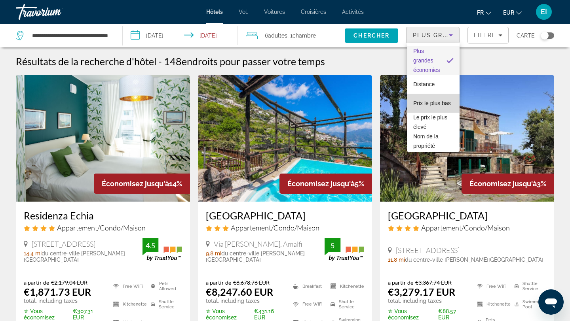
click at [439, 98] on mat-option "Prix ​​le plus bas" at bounding box center [433, 103] width 53 height 19
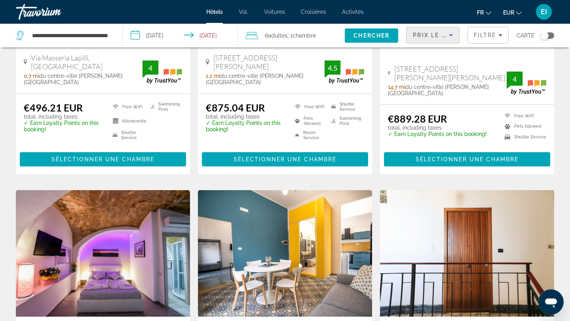
scroll to position [186, 0]
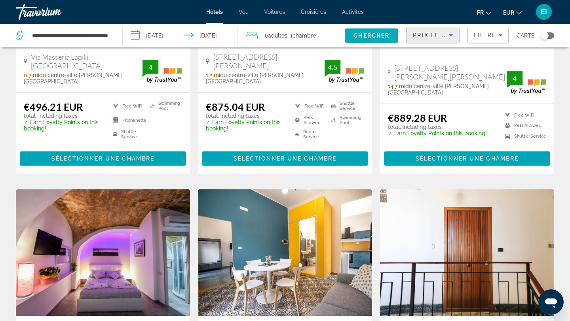
click at [381, 37] on span "Chercher" at bounding box center [371, 35] width 36 height 6
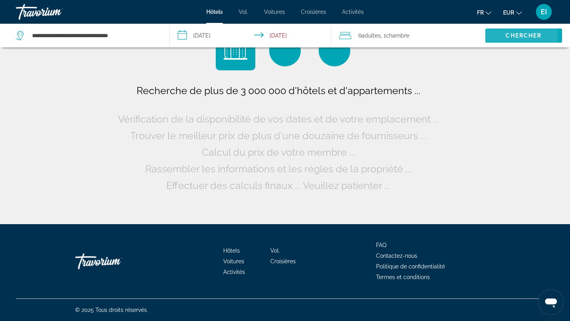
scroll to position [0, 0]
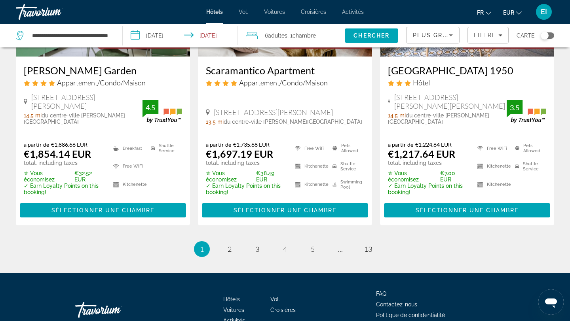
scroll to position [1083, 0]
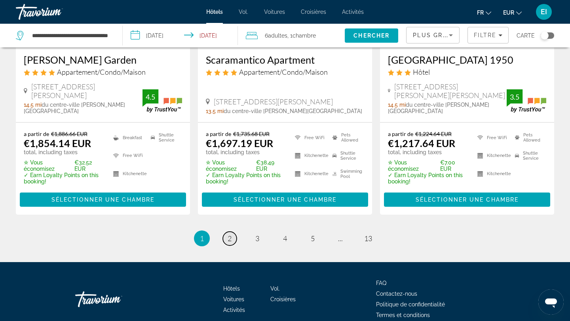
click at [233, 232] on link "page 2" at bounding box center [230, 239] width 14 height 14
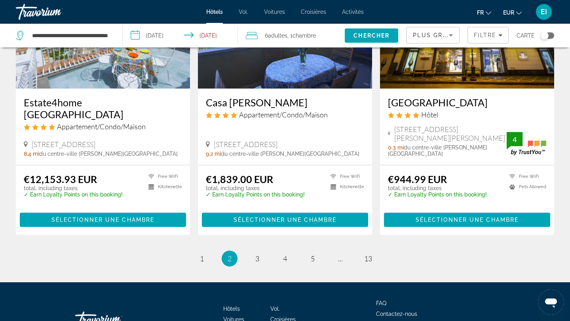
scroll to position [1063, 0]
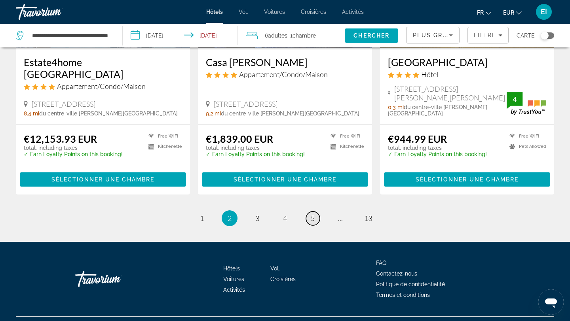
click at [314, 212] on link "page 5" at bounding box center [313, 219] width 14 height 14
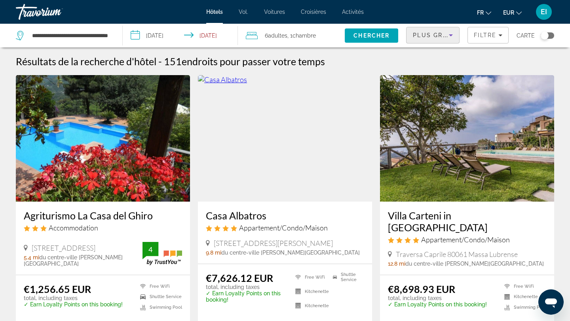
click at [446, 39] on div "Plus grandes économies" at bounding box center [431, 35] width 36 height 10
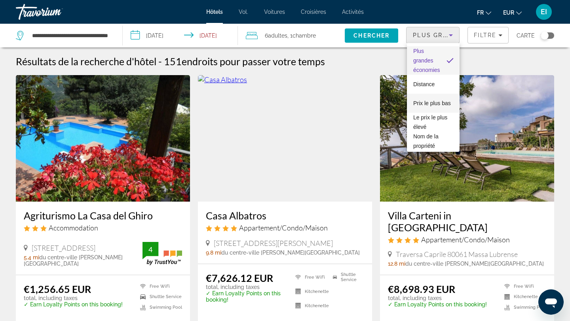
click at [429, 101] on font "Prix ​​le plus bas" at bounding box center [432, 103] width 38 height 6
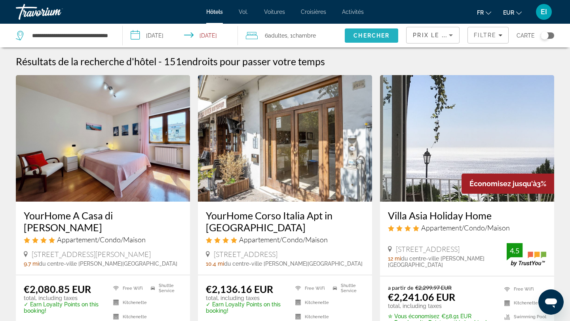
click at [376, 39] on span "Search" at bounding box center [371, 35] width 53 height 19
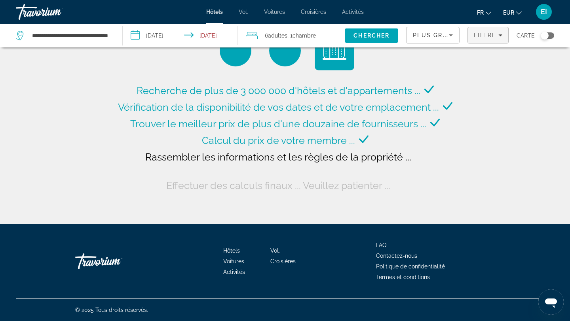
click at [473, 36] on span "Filters" at bounding box center [488, 35] width 40 height 19
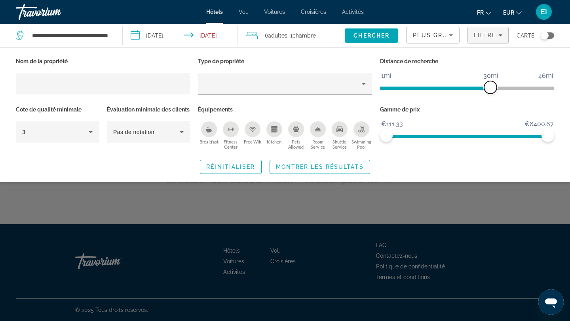
click at [490, 88] on span "ngx-slider" at bounding box center [490, 87] width 13 height 13
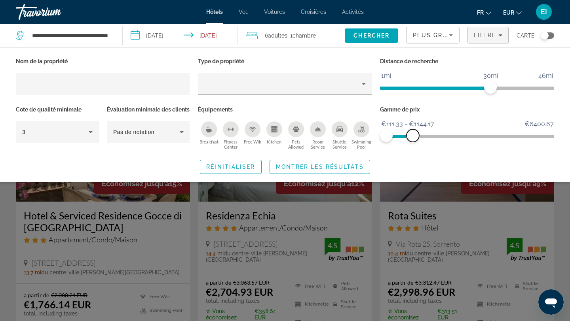
drag, startPoint x: 551, startPoint y: 132, endPoint x: 413, endPoint y: 139, distance: 138.7
click at [413, 139] on span "ngx-slider-max" at bounding box center [413, 135] width 13 height 13
click at [352, 171] on span "Search widget" at bounding box center [320, 167] width 100 height 19
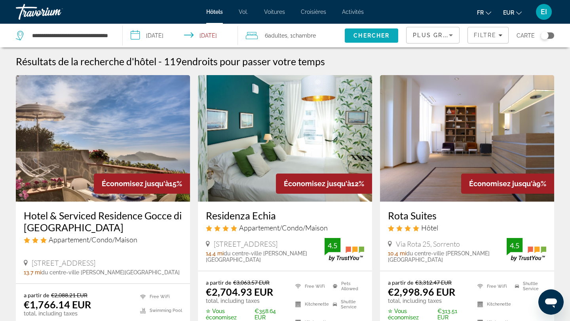
click at [378, 44] on span "Search" at bounding box center [371, 35] width 53 height 19
click at [378, 35] on span "Chercher" at bounding box center [371, 35] width 36 height 6
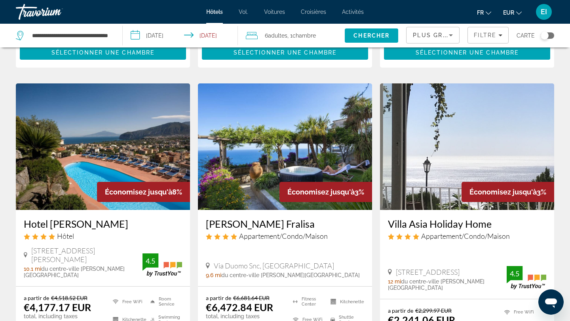
scroll to position [304, 0]
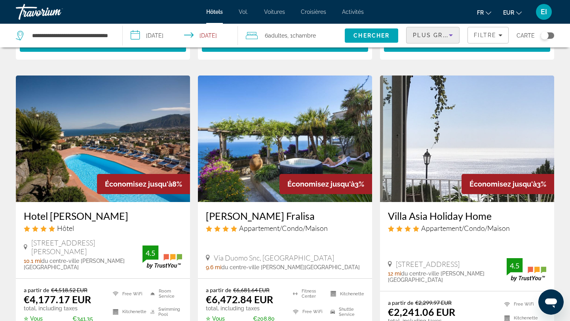
click at [451, 38] on icon "Sort by" at bounding box center [451, 35] width 10 height 10
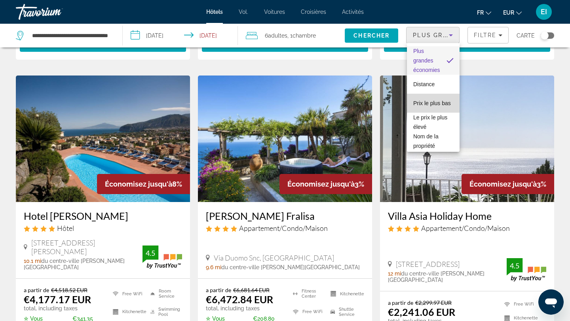
click at [435, 101] on font "Prix ​​le plus bas" at bounding box center [432, 103] width 38 height 6
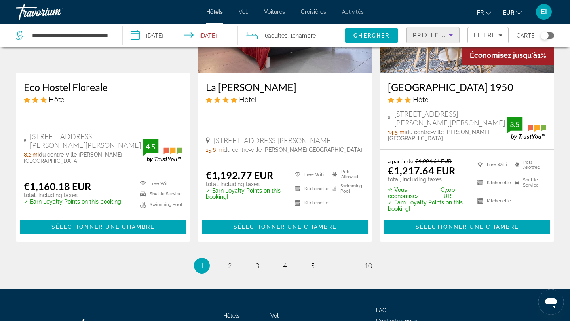
scroll to position [1071, 0]
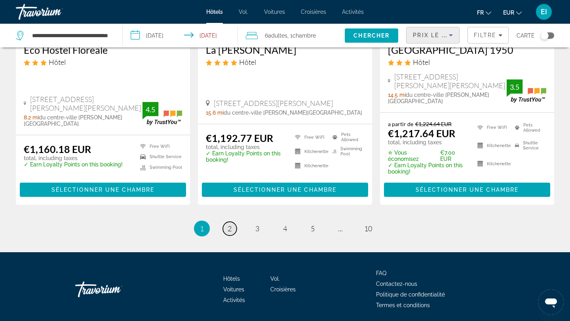
click at [230, 224] on span "2" at bounding box center [230, 228] width 4 height 9
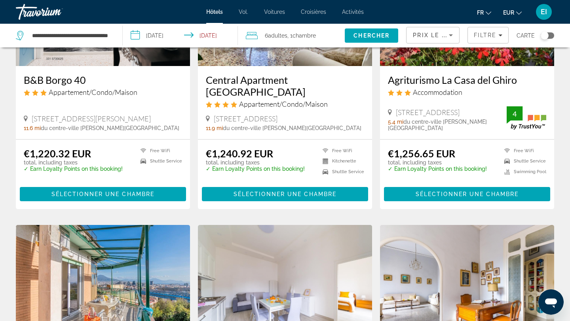
scroll to position [133, 0]
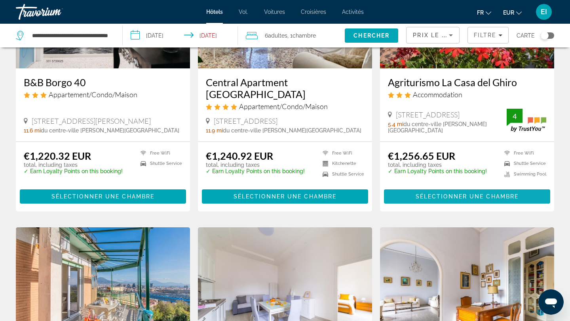
click at [454, 194] on span "Sélectionner une chambre" at bounding box center [467, 197] width 103 height 6
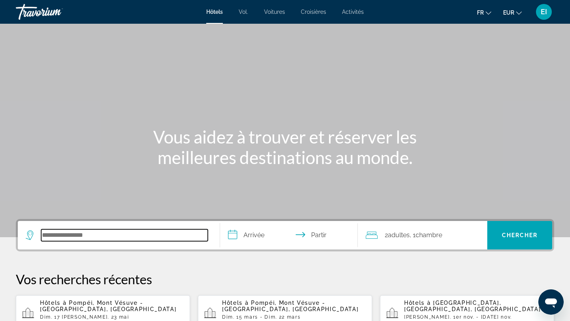
click at [76, 233] on input "Rechercher une destination hôtelière" at bounding box center [124, 236] width 167 height 12
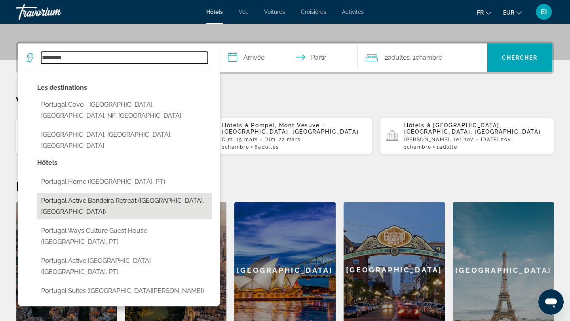
scroll to position [175, 0]
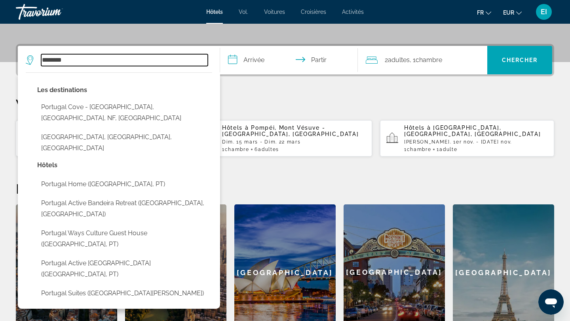
click at [46, 57] on input "********" at bounding box center [124, 60] width 167 height 12
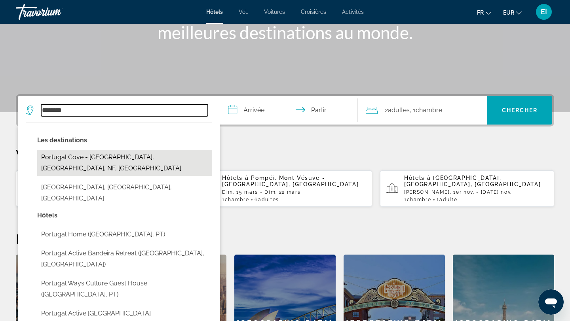
scroll to position [48, 0]
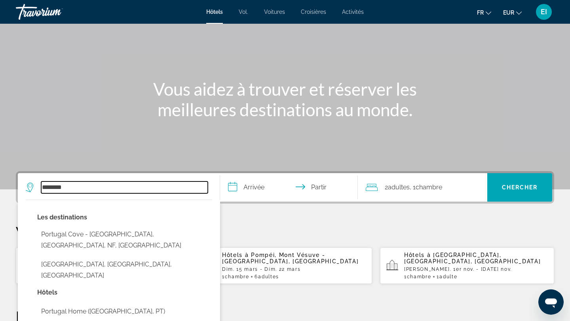
click at [106, 190] on input "********" at bounding box center [124, 188] width 167 height 12
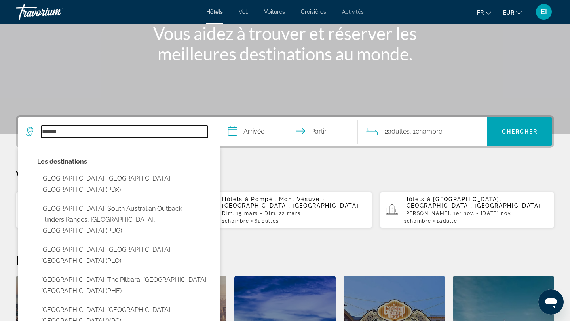
scroll to position [94, 0]
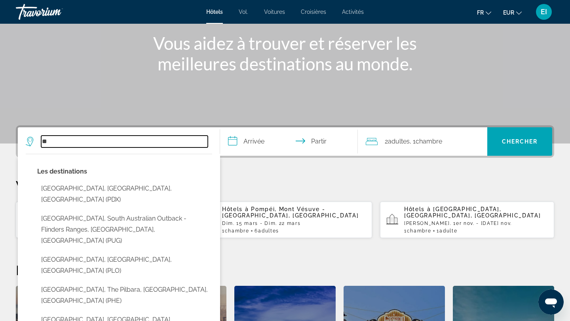
type input "*"
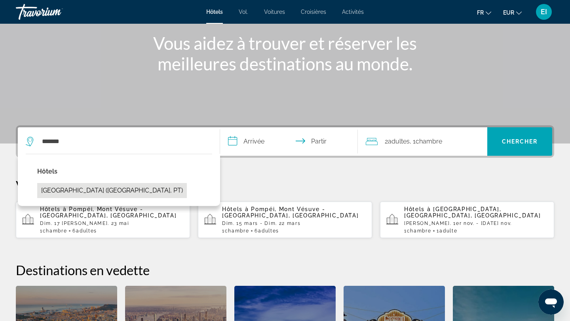
click at [62, 194] on button "Lisbonera Guest House (Lisbon, PT)" at bounding box center [112, 190] width 150 height 15
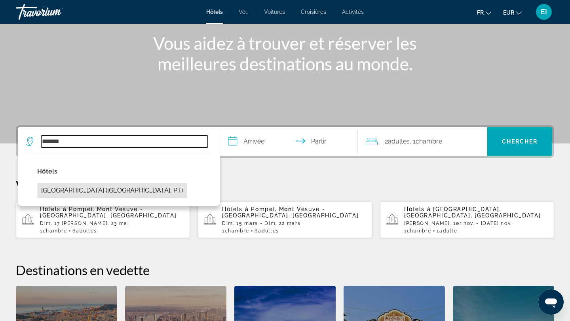
type input "**********"
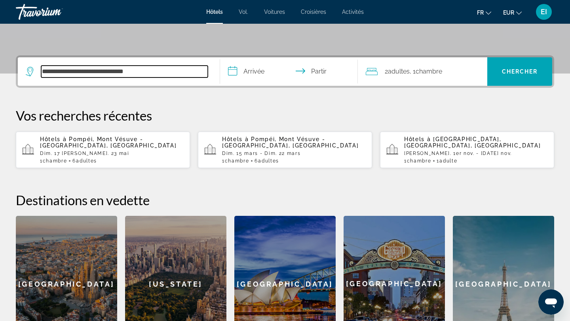
scroll to position [194, 0]
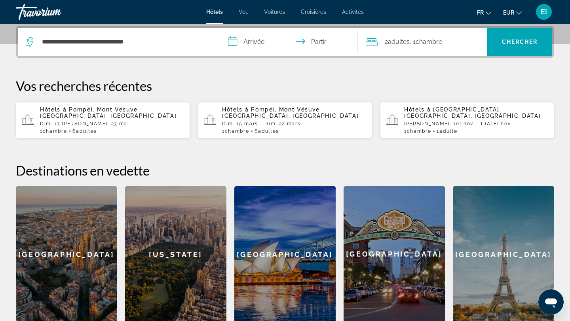
click at [264, 46] on input "**********" at bounding box center [290, 43] width 141 height 31
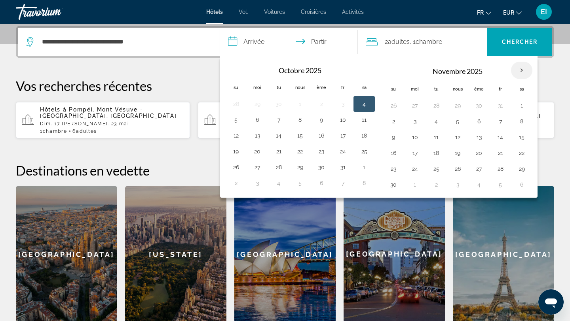
click at [522, 72] on th "Mois prochain" at bounding box center [521, 70] width 21 height 17
click at [398, 154] on button "16" at bounding box center [393, 153] width 13 height 11
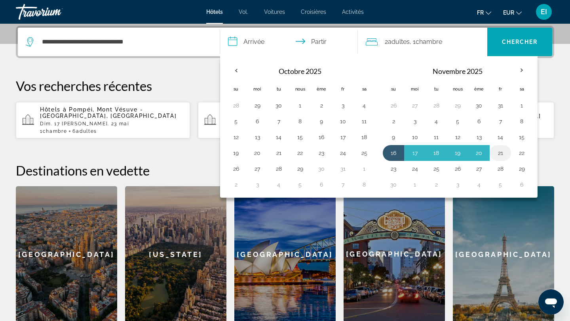
click at [505, 152] on button "21" at bounding box center [500, 153] width 13 height 11
type input "**********"
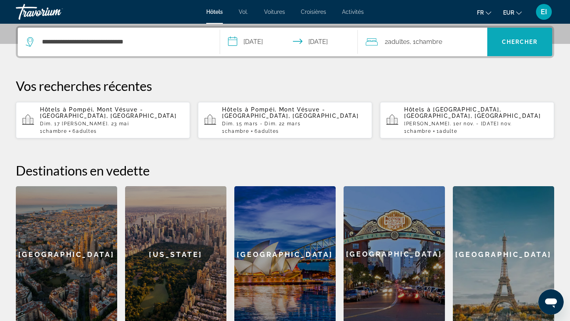
click at [521, 42] on font "Chercher" at bounding box center [520, 42] width 36 height 6
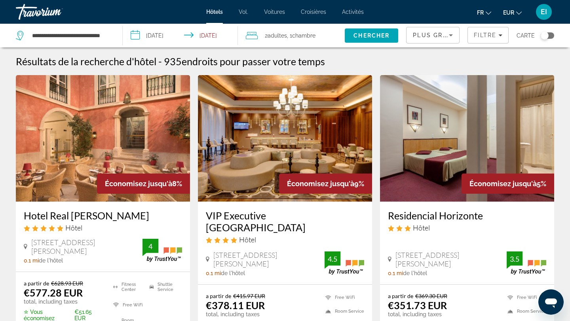
click at [180, 36] on input "**********" at bounding box center [182, 37] width 118 height 26
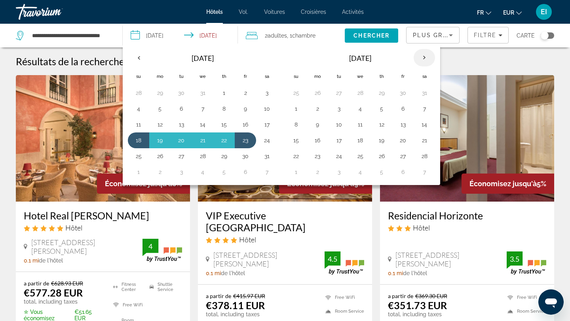
click at [420, 56] on th "Next month" at bounding box center [424, 57] width 21 height 17
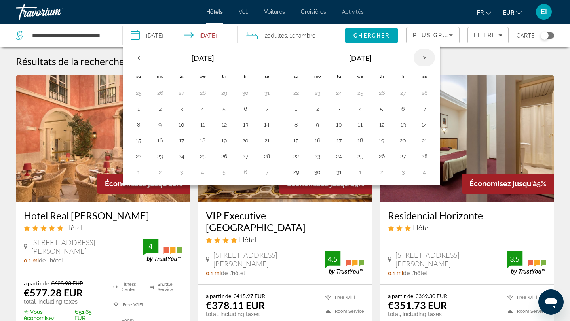
click at [420, 56] on th "Next month" at bounding box center [424, 57] width 21 height 17
click at [296, 135] on button "17" at bounding box center [296, 140] width 13 height 11
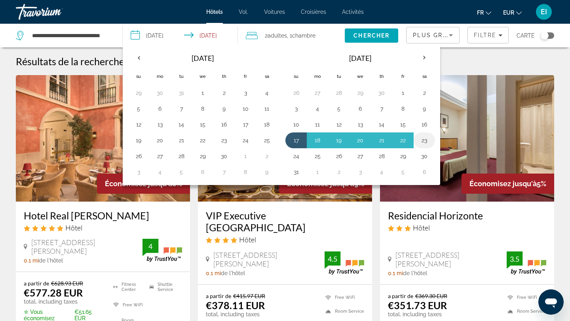
click at [421, 141] on button "23" at bounding box center [424, 140] width 13 height 11
type input "**********"
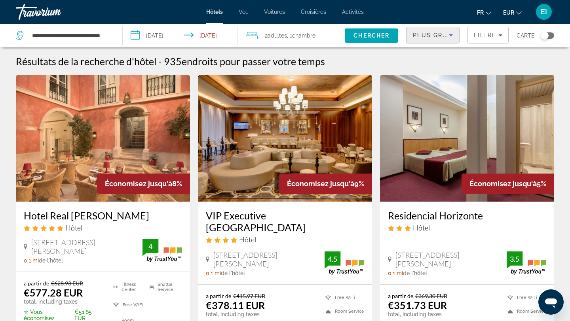
click at [446, 36] on span "Plus grandes économies" at bounding box center [460, 35] width 95 height 6
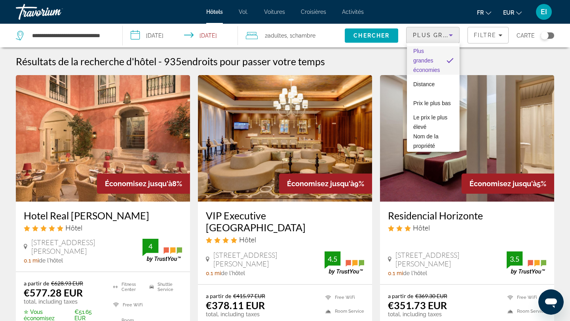
click at [316, 37] on div at bounding box center [285, 160] width 570 height 321
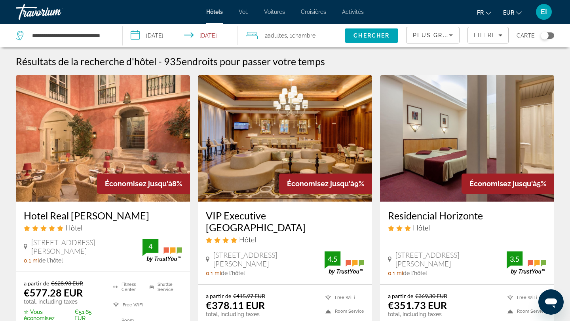
click at [315, 37] on span "Chambre" at bounding box center [303, 35] width 23 height 6
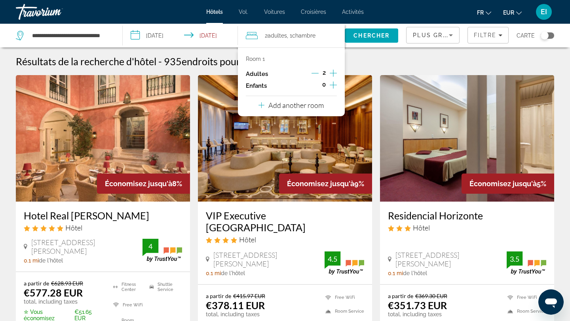
click at [333, 73] on icon "Increment adults" at bounding box center [333, 73] width 7 height 10
click at [380, 34] on span "Chercher" at bounding box center [371, 35] width 36 height 6
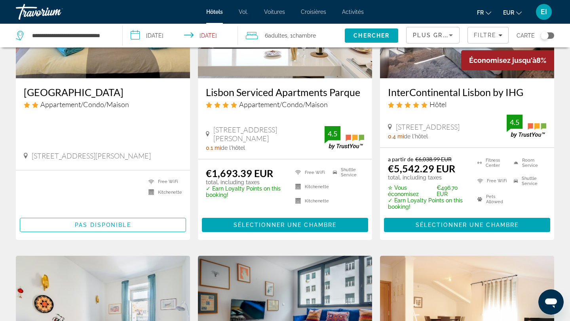
scroll to position [99, 0]
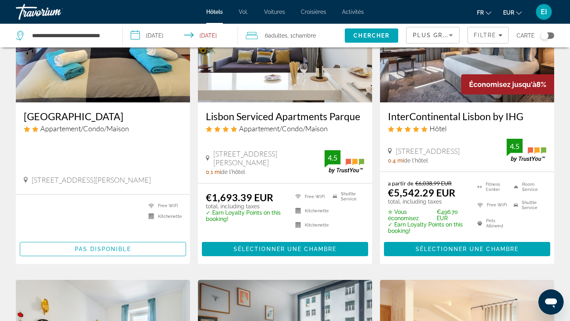
click at [118, 33] on app-destination-search "**********" at bounding box center [61, 36] width 123 height 24
click at [114, 34] on div "**********" at bounding box center [65, 36] width 99 height 24
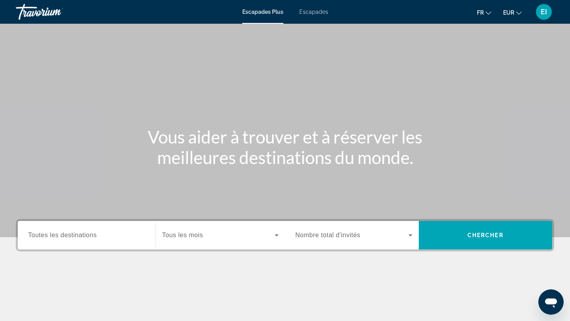
click at [317, 13] on font "Escapades" at bounding box center [313, 12] width 29 height 6
click at [38, 239] on input "Destination Toutes les destinations" at bounding box center [86, 236] width 117 height 10
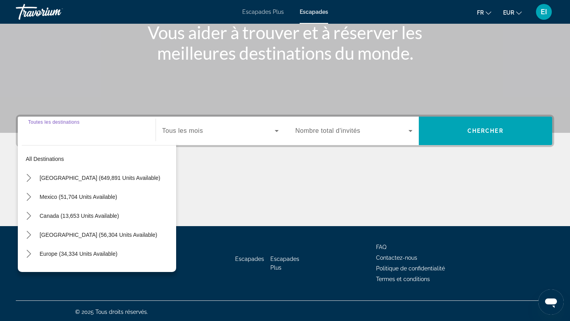
scroll to position [106, 0]
